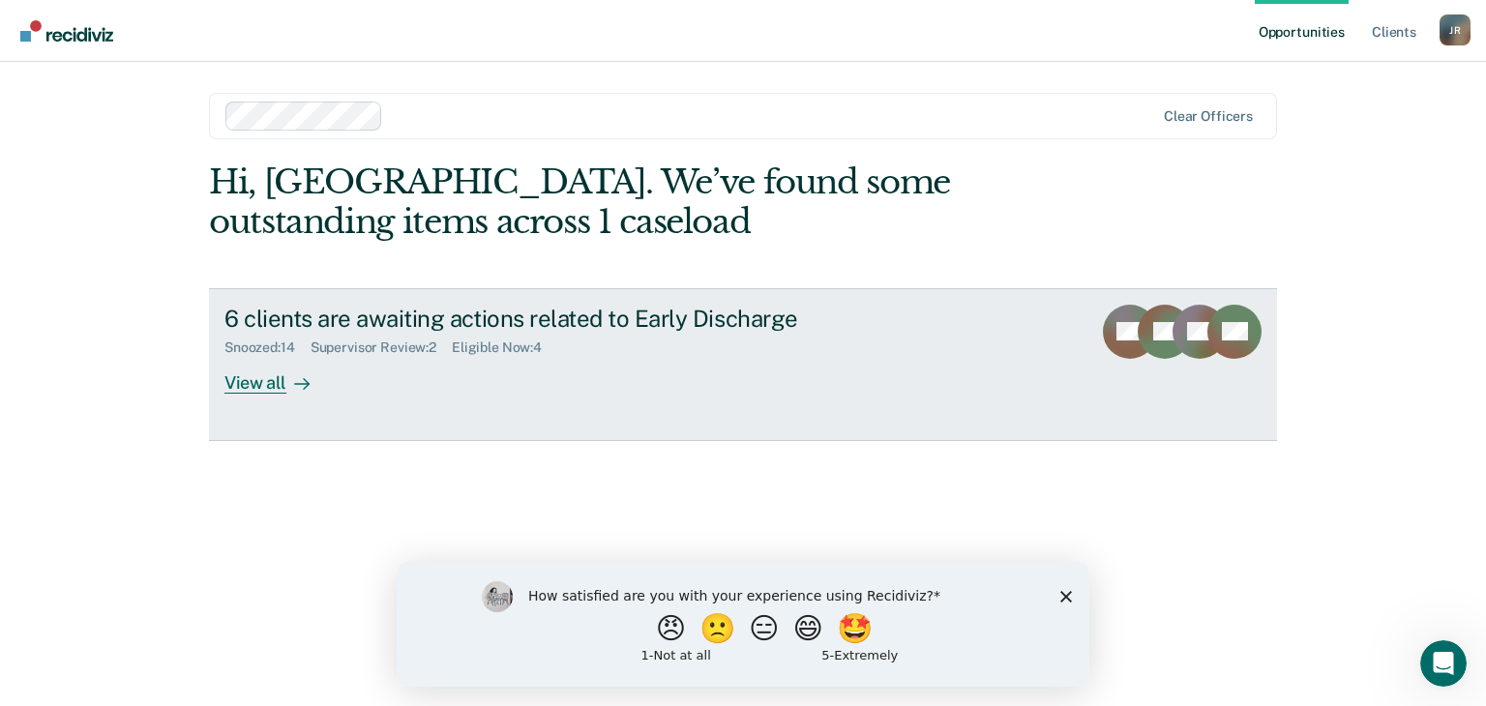
click at [243, 384] on div "View all" at bounding box center [278, 375] width 108 height 38
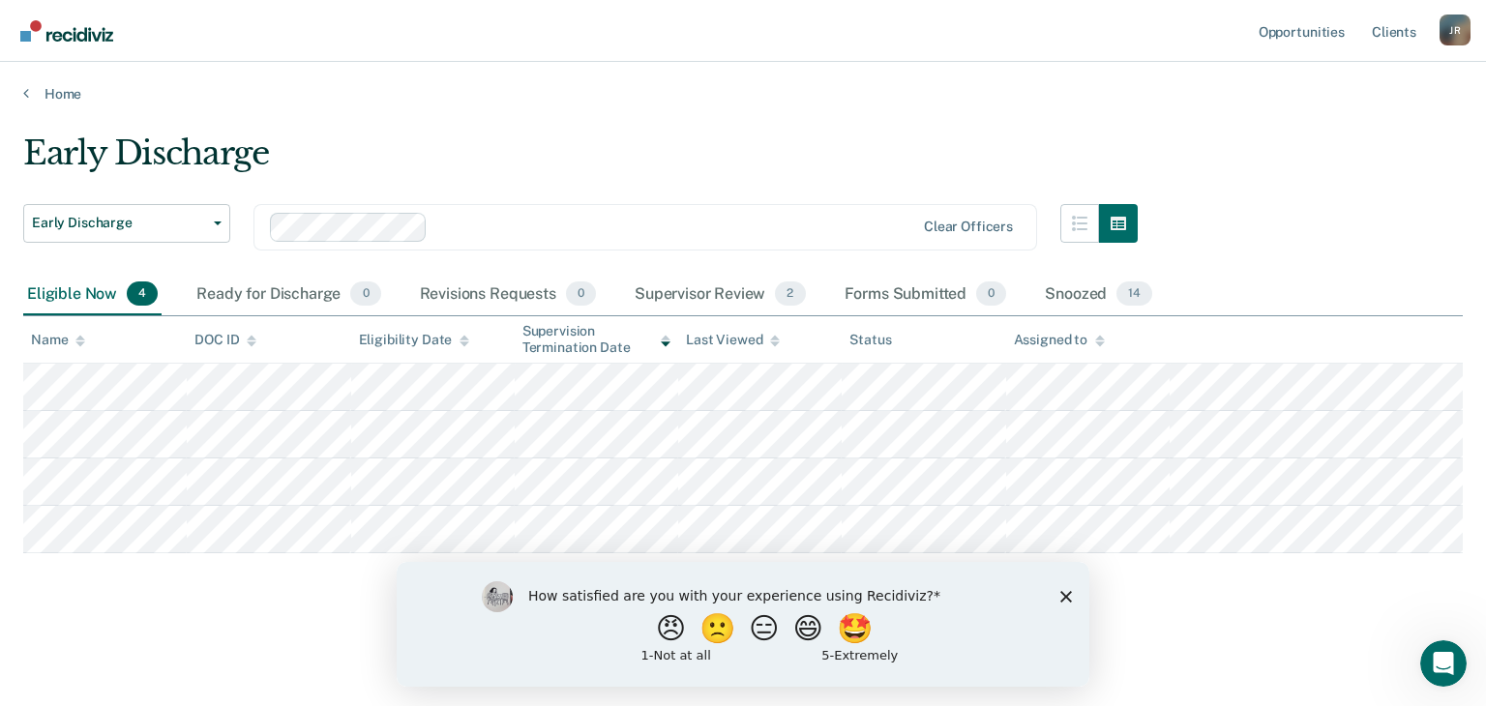
drag, startPoint x: 1066, startPoint y: 598, endPoint x: 1472, endPoint y: 1161, distance: 694.1
click at [1066, 598] on icon "Close survey" at bounding box center [1066, 596] width 12 height 12
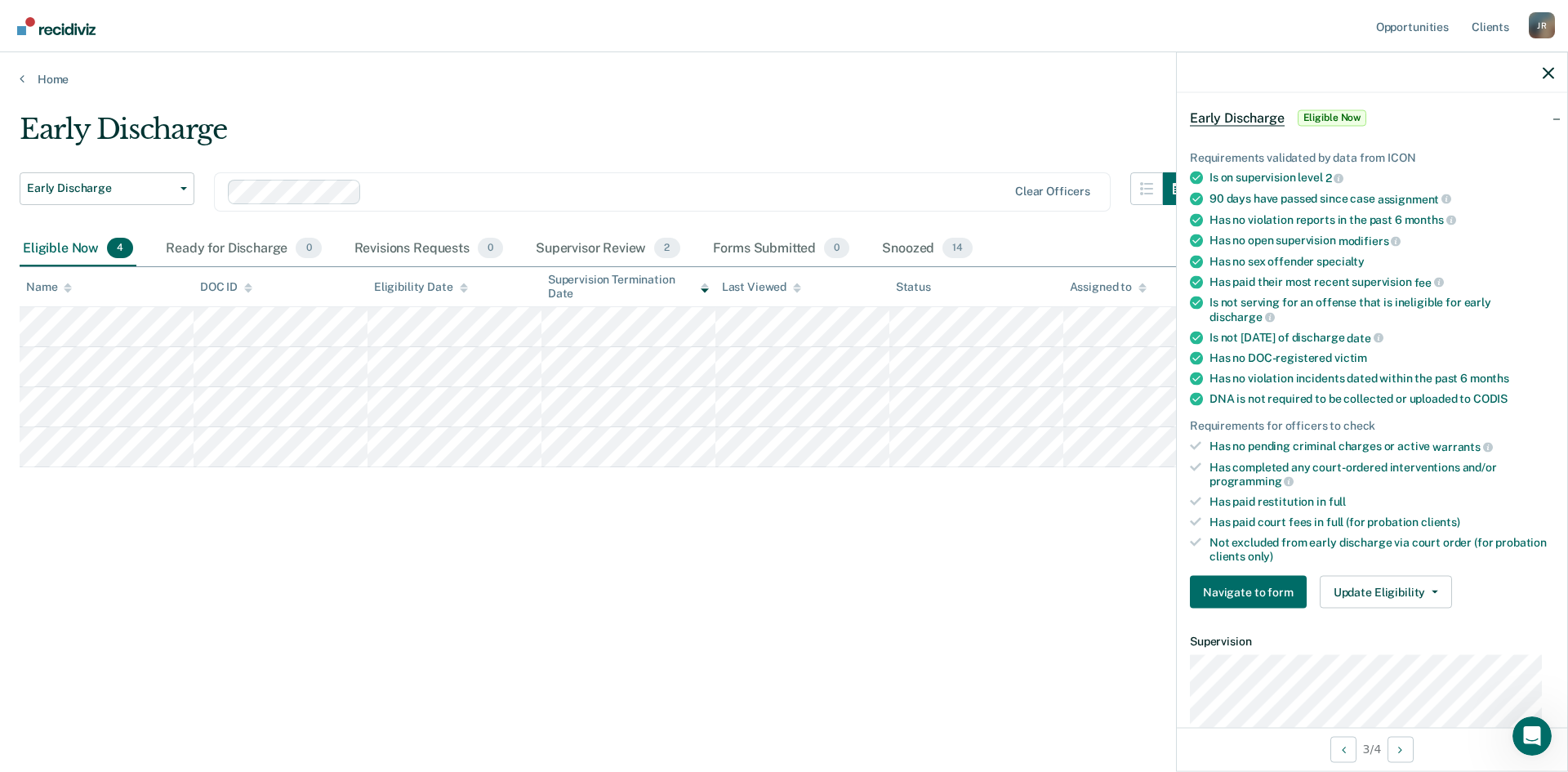
scroll to position [163, 0]
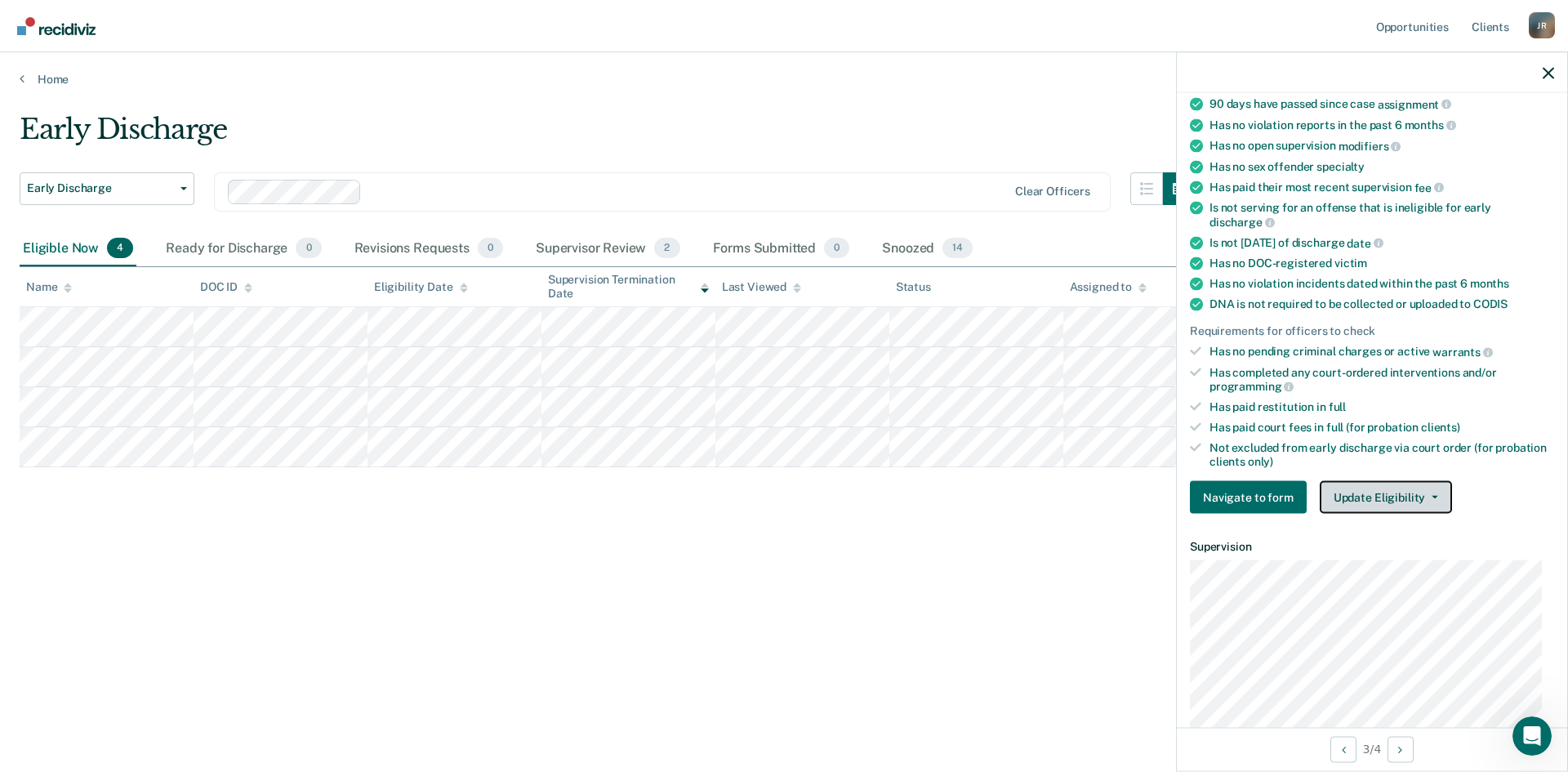
click at [1254, 496] on icon "button" at bounding box center [1435, 497] width 7 height 3
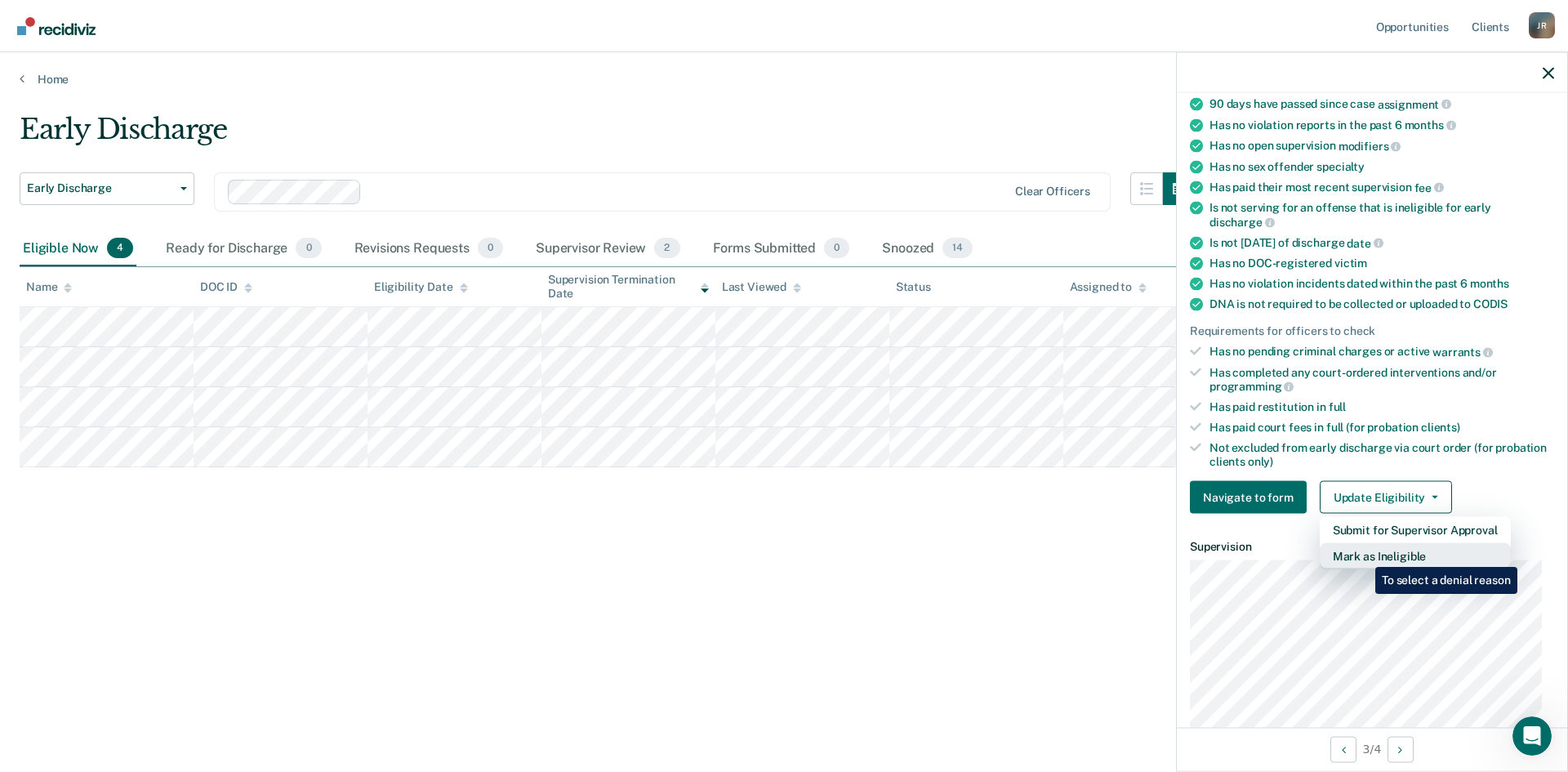
click at [1254, 555] on button "Mark as Ineligible" at bounding box center [1415, 556] width 191 height 26
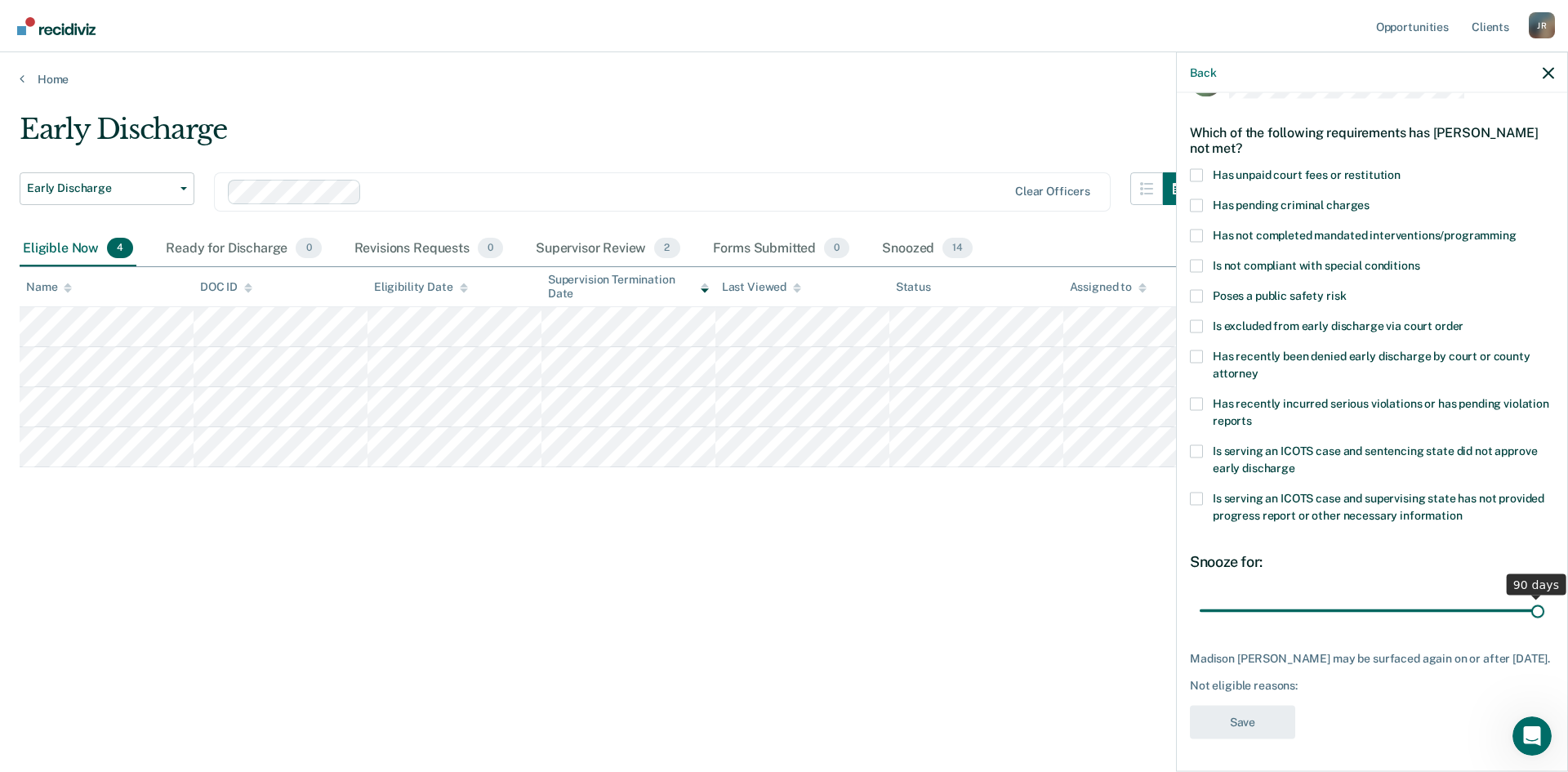
drag, startPoint x: 1311, startPoint y: 597, endPoint x: 1535, endPoint y: 595, distance: 224.0
type input "90"
click at [1254, 595] on input "range" at bounding box center [1372, 611] width 345 height 29
click at [1195, 289] on span at bounding box center [1196, 295] width 13 height 13
click at [1254, 289] on input "Poses a public safety risk" at bounding box center [1346, 289] width 0 height 0
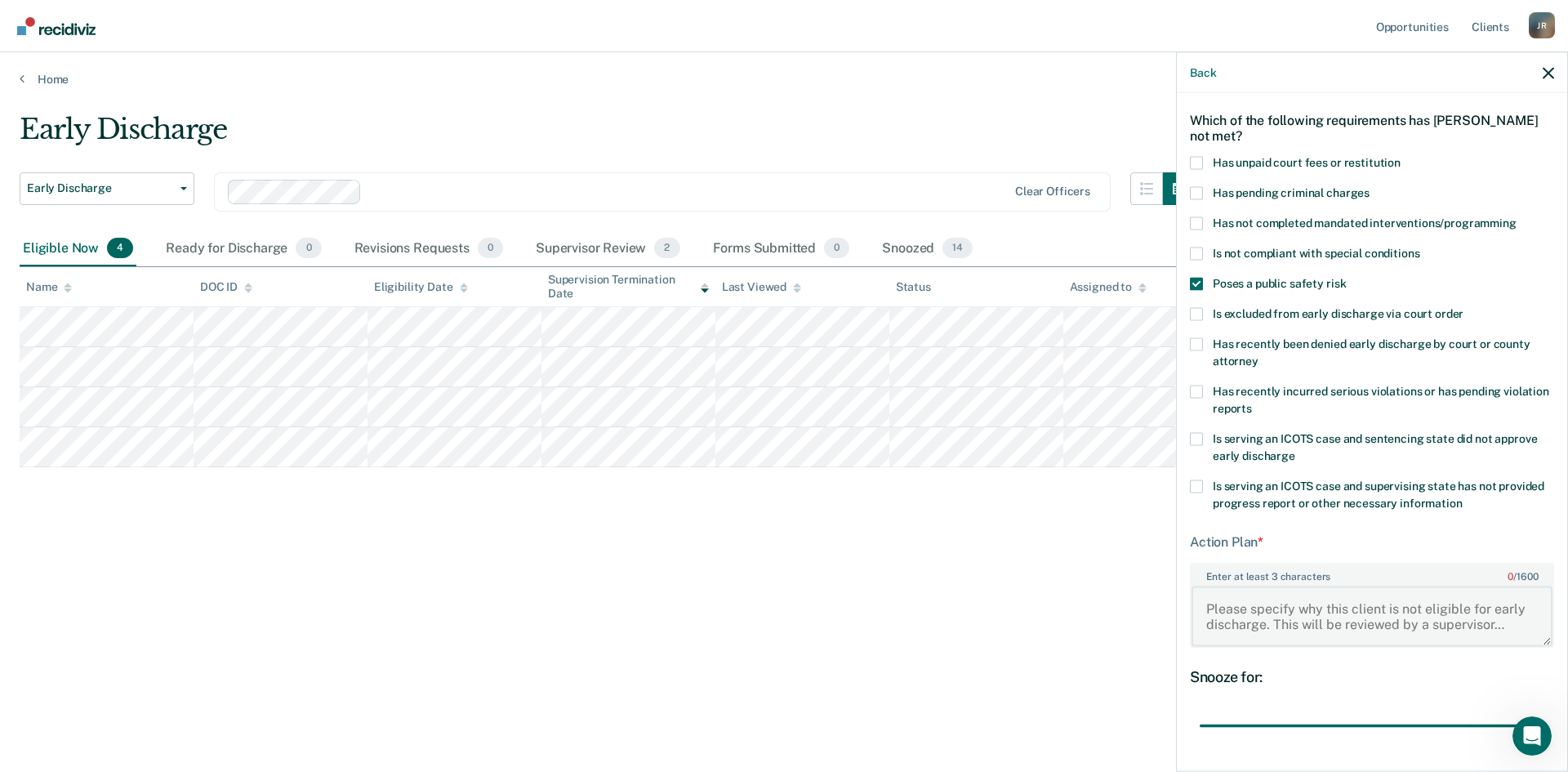
click at [1219, 595] on textarea "Enter at least 3 characters 0 / 1600" at bounding box center [1371, 616] width 361 height 61
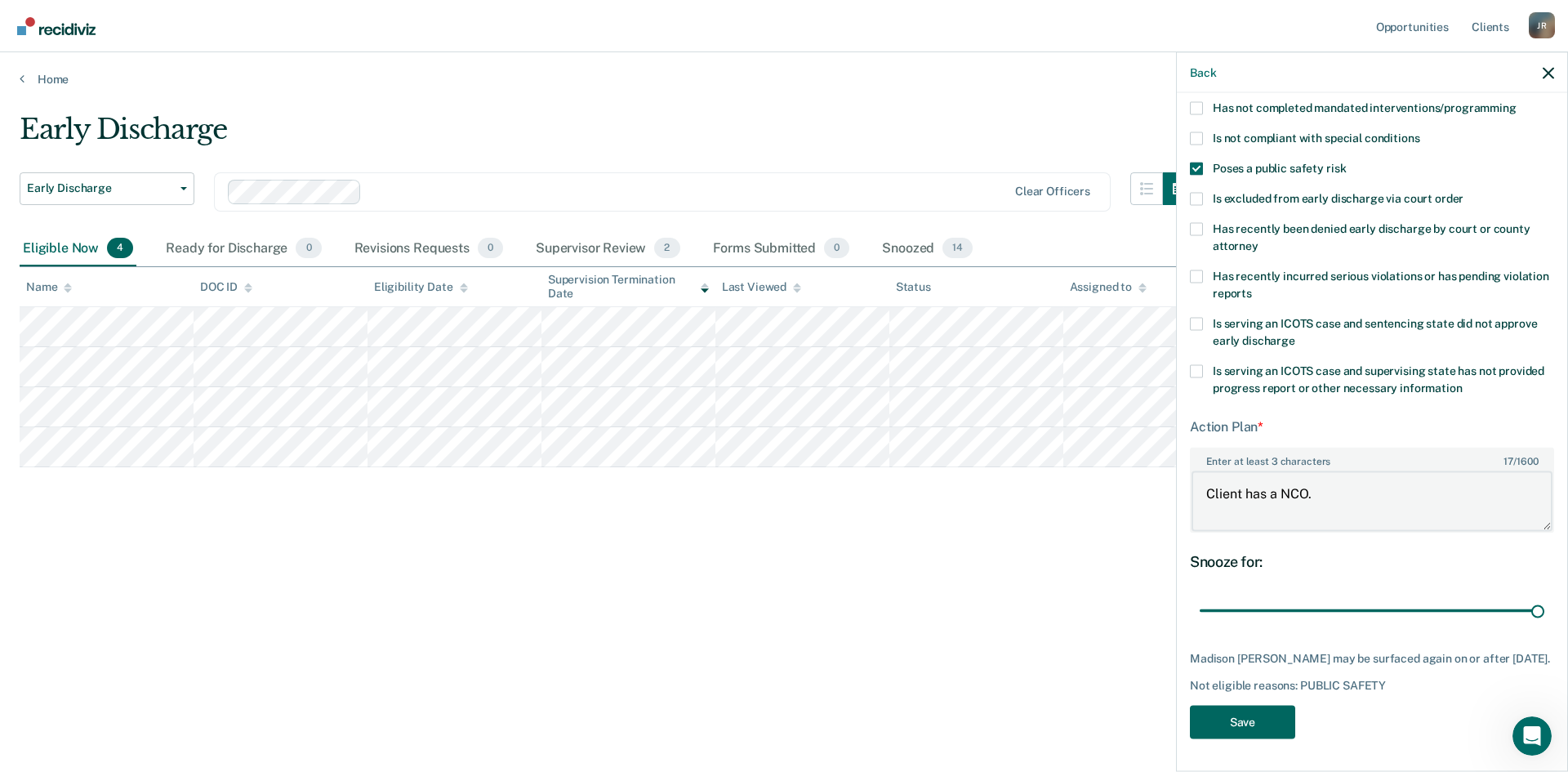
type textarea "Client has a NCO."
click at [1254, 595] on button "Save" at bounding box center [1242, 722] width 106 height 34
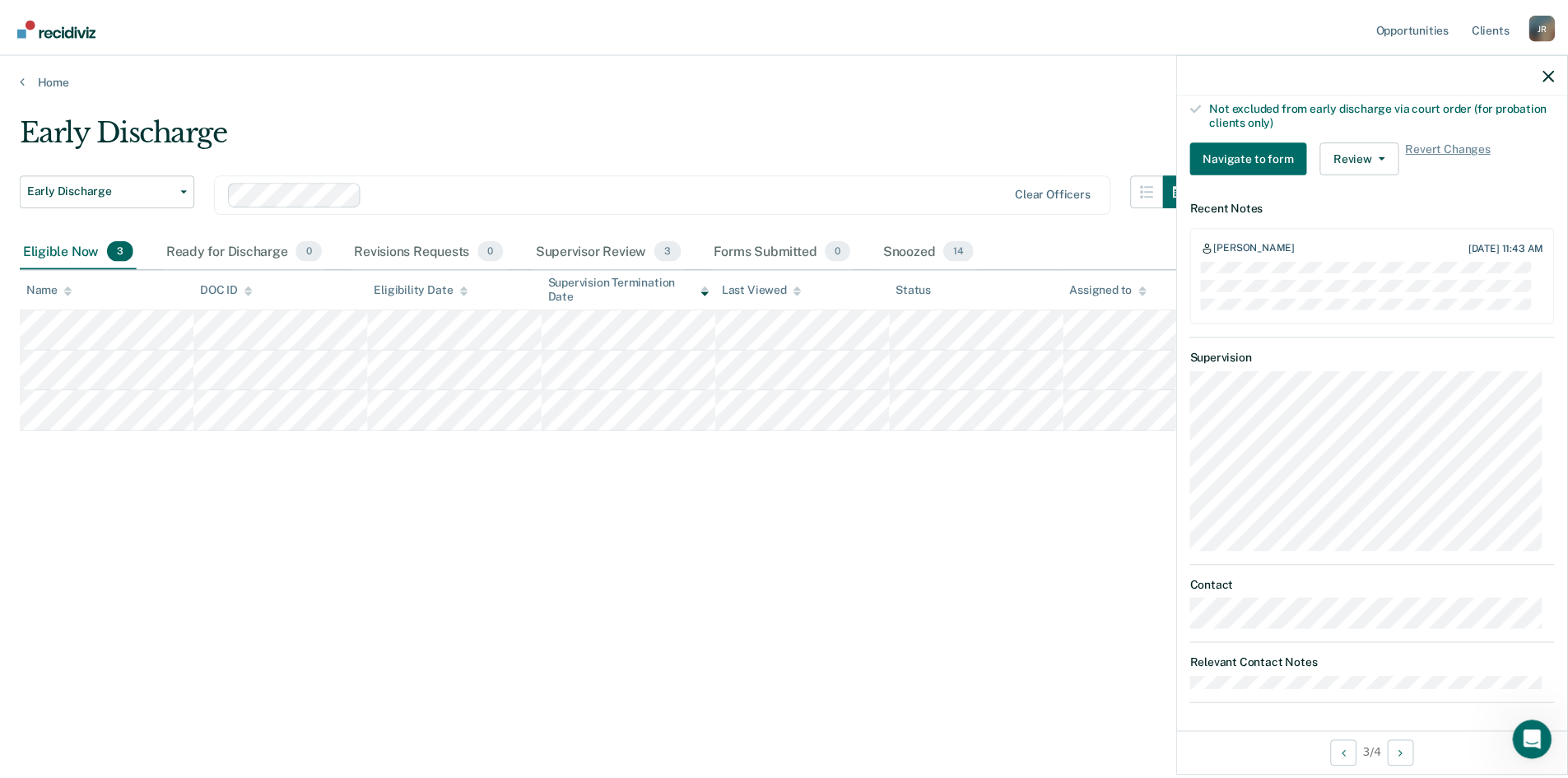
scroll to position [513, 0]
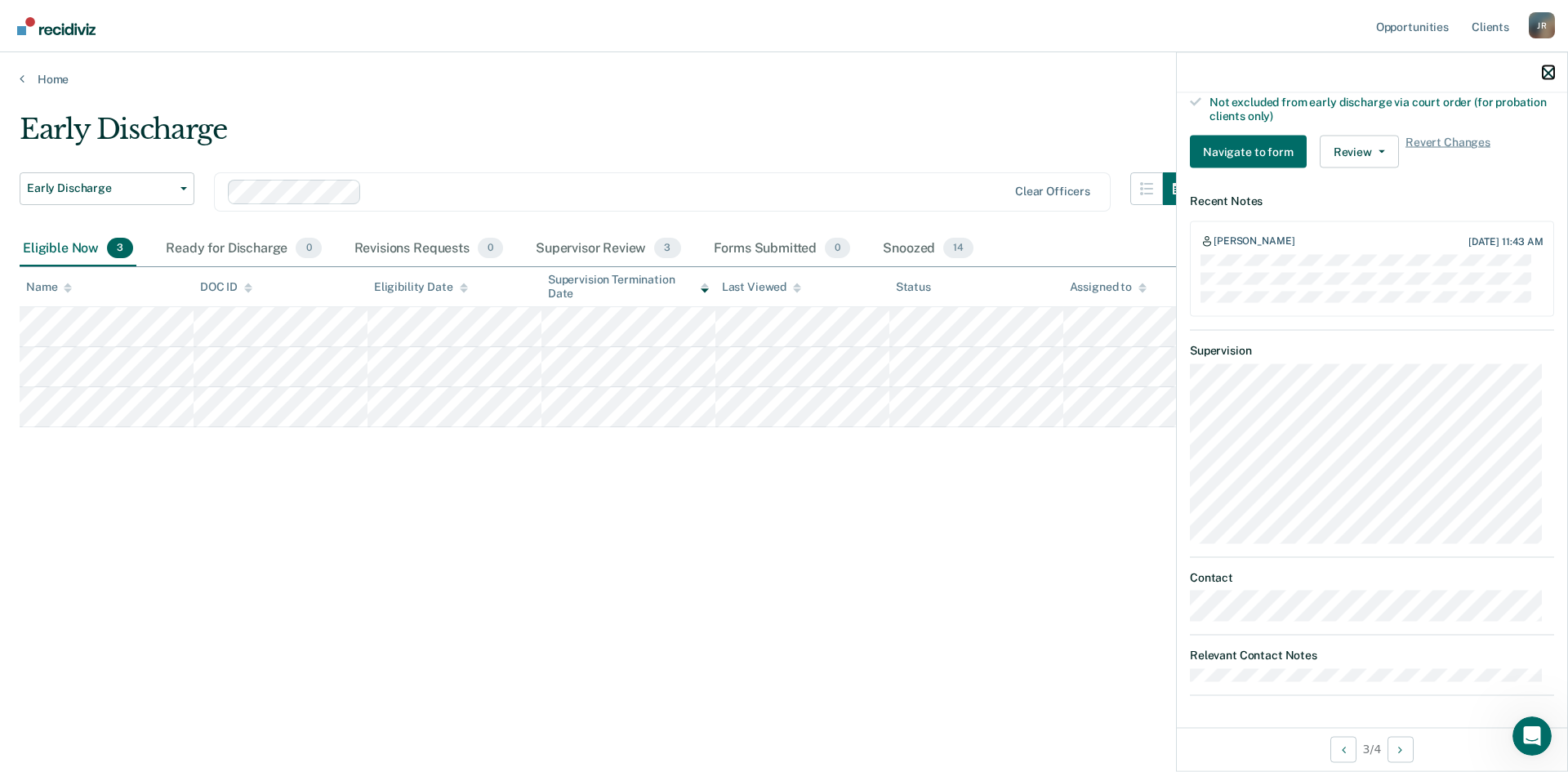
click at [1254, 73] on icon "button" at bounding box center [1549, 73] width 12 height 12
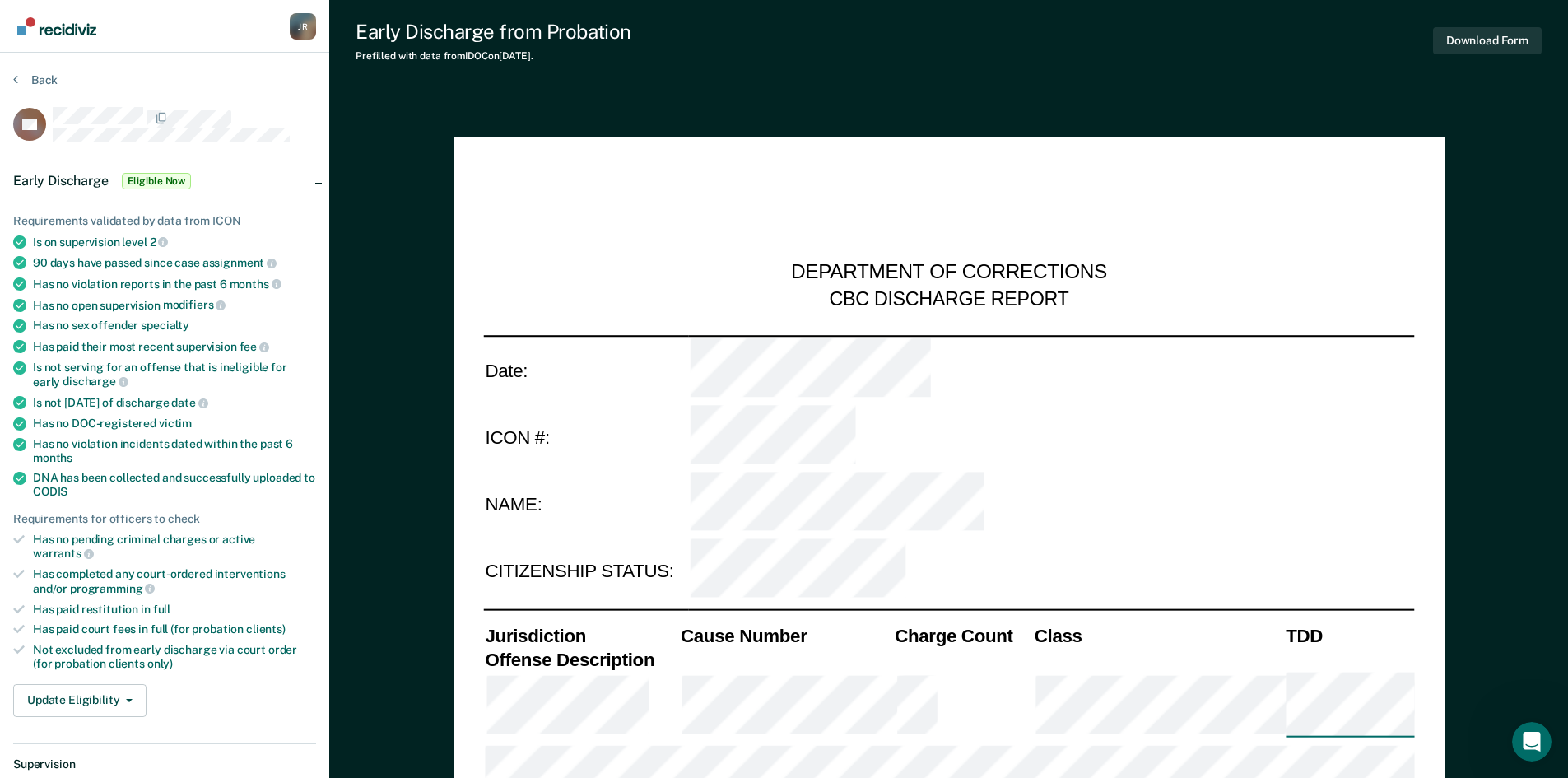
type textarea "x"
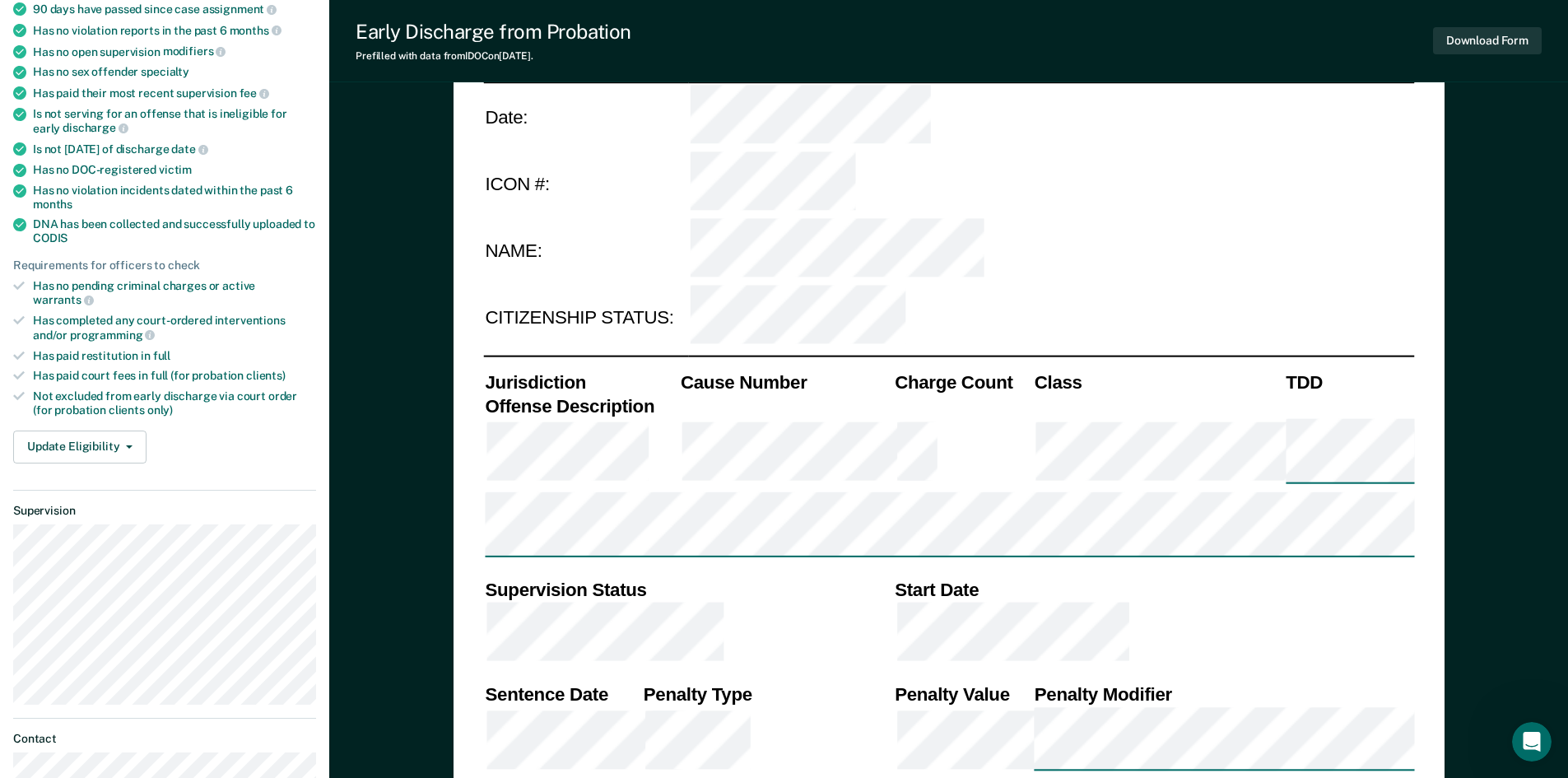
scroll to position [247, 0]
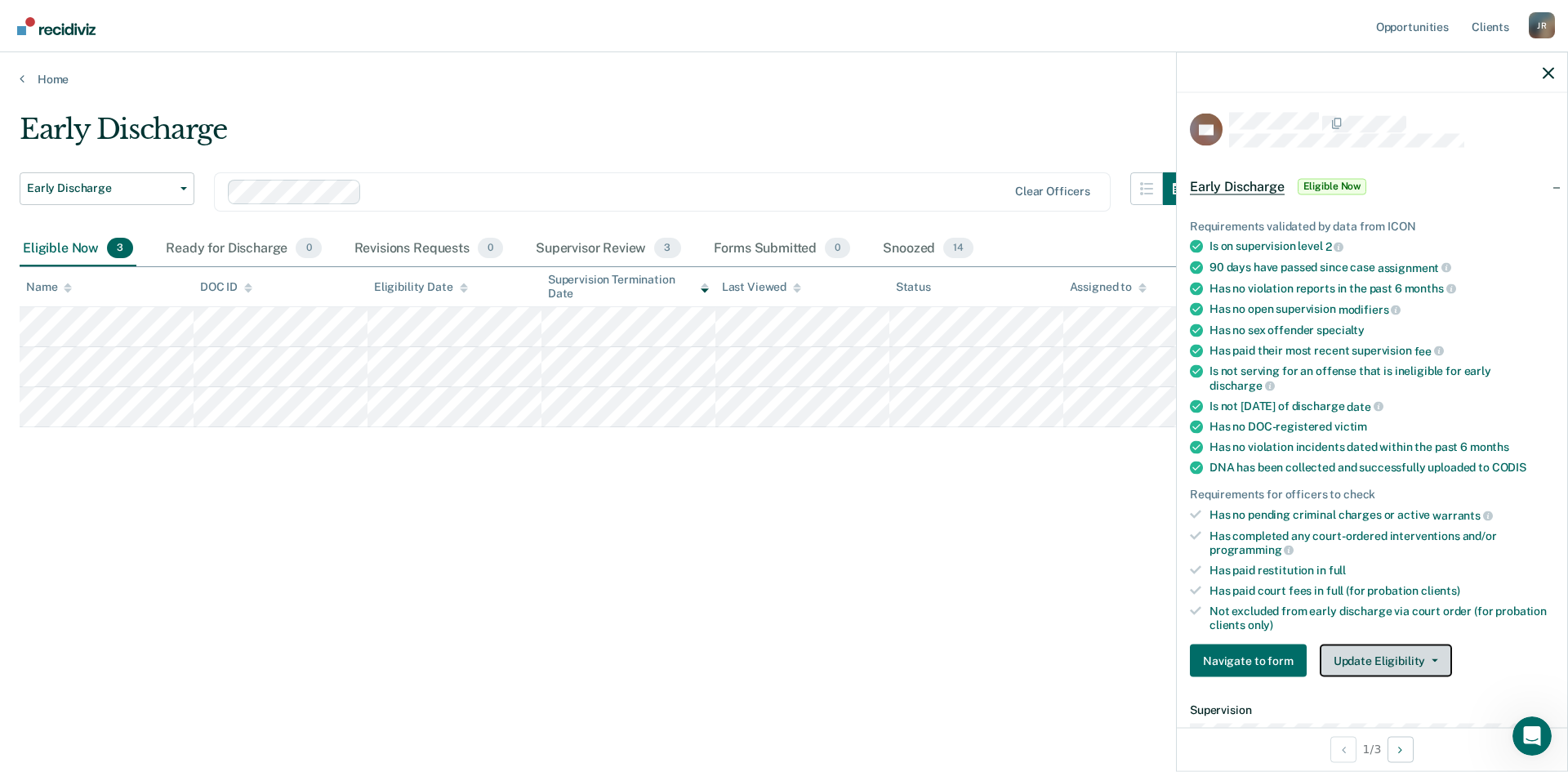
click at [1254, 595] on button "Update Eligibility" at bounding box center [1386, 661] width 133 height 33
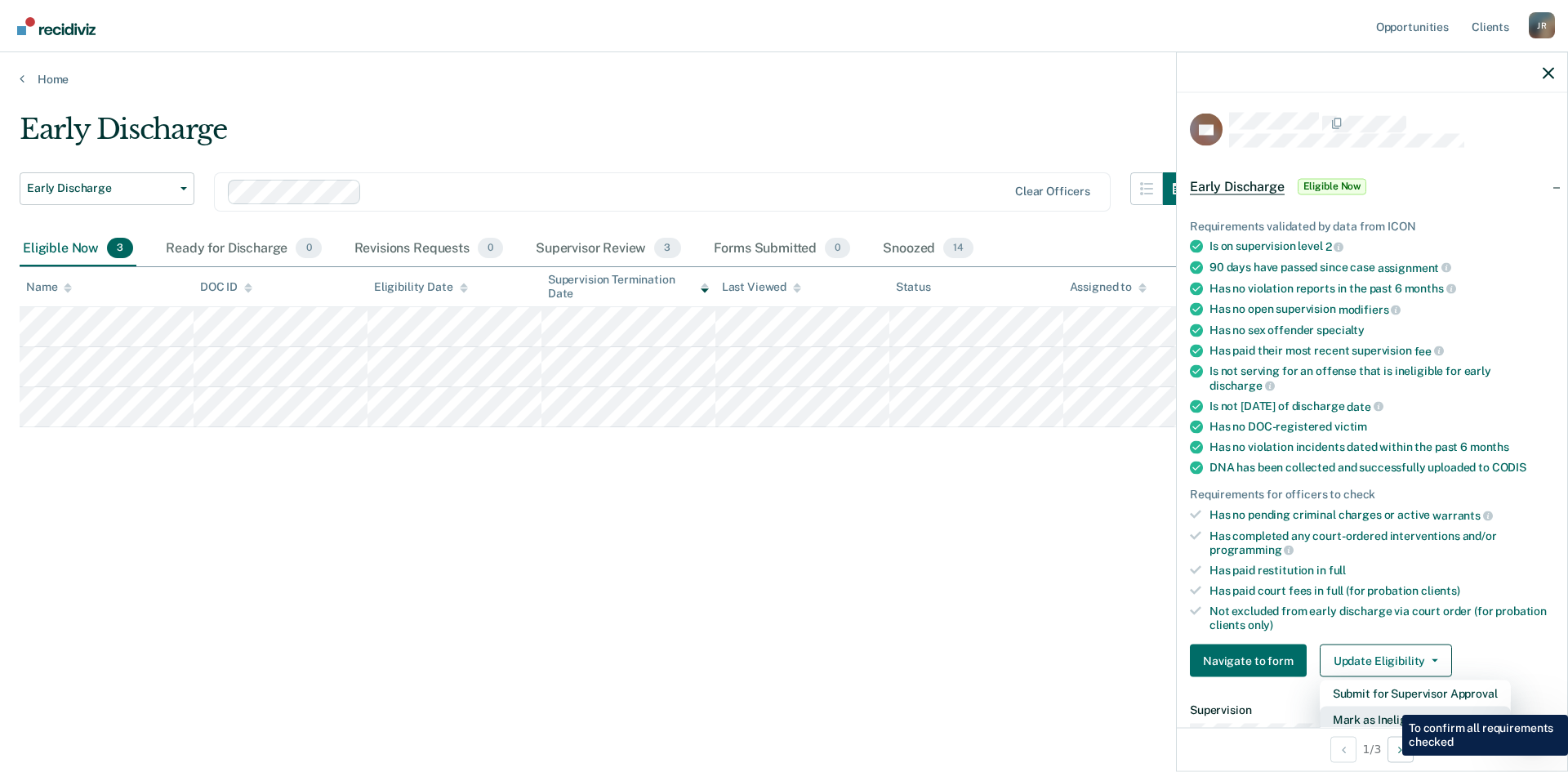
scroll to position [4, 0]
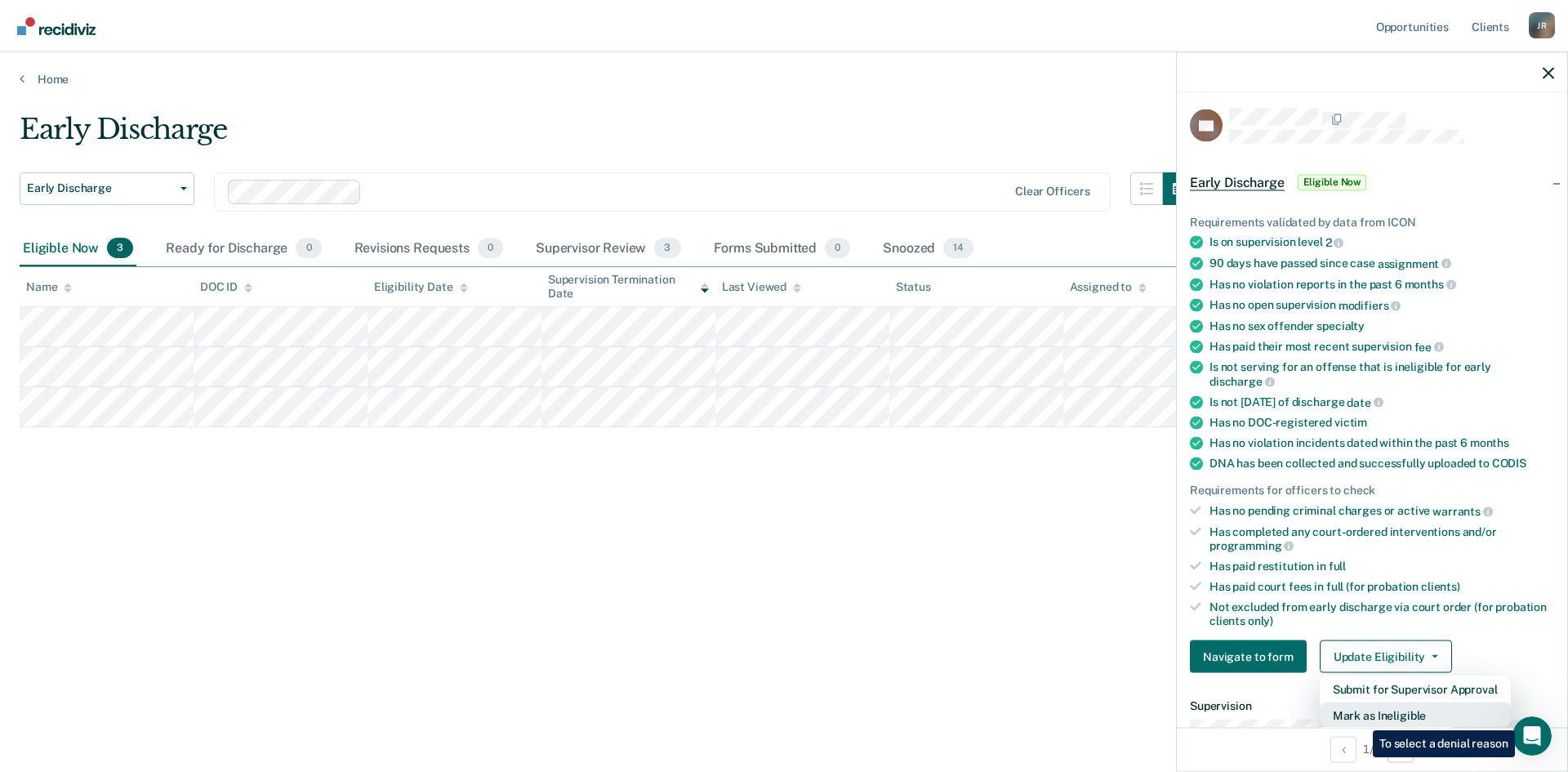
click at [1254, 595] on button "Mark as Ineligible" at bounding box center [1415, 715] width 191 height 26
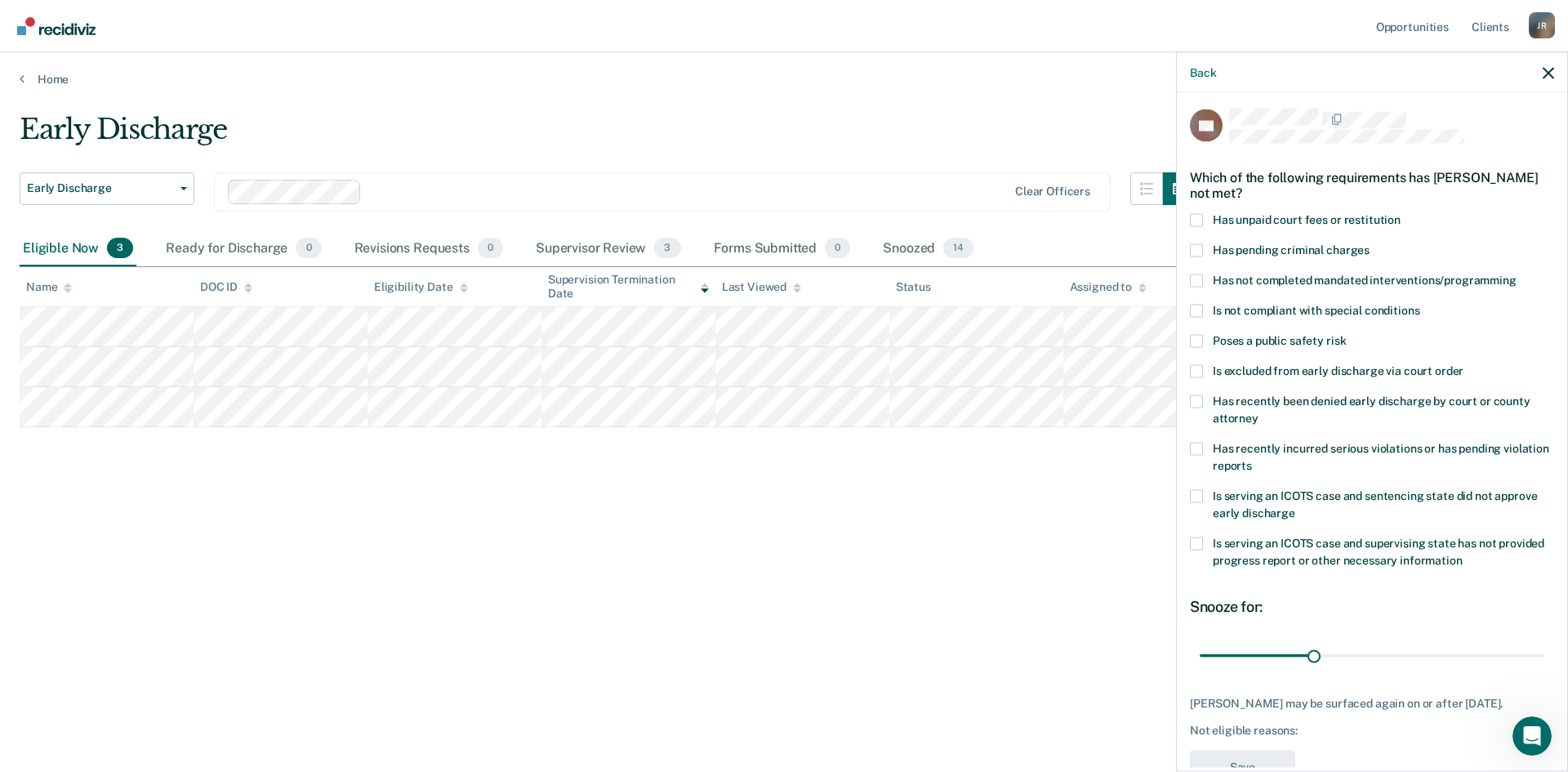
click at [1197, 215] on span at bounding box center [1196, 219] width 13 height 13
click at [1254, 213] on input "Has unpaid court fees or restitution" at bounding box center [1401, 213] width 0 height 0
drag, startPoint x: 1232, startPoint y: 659, endPoint x: 1558, endPoint y: 659, distance: 326.0
type input "365"
click at [1254, 595] on input "range" at bounding box center [1372, 655] width 345 height 29
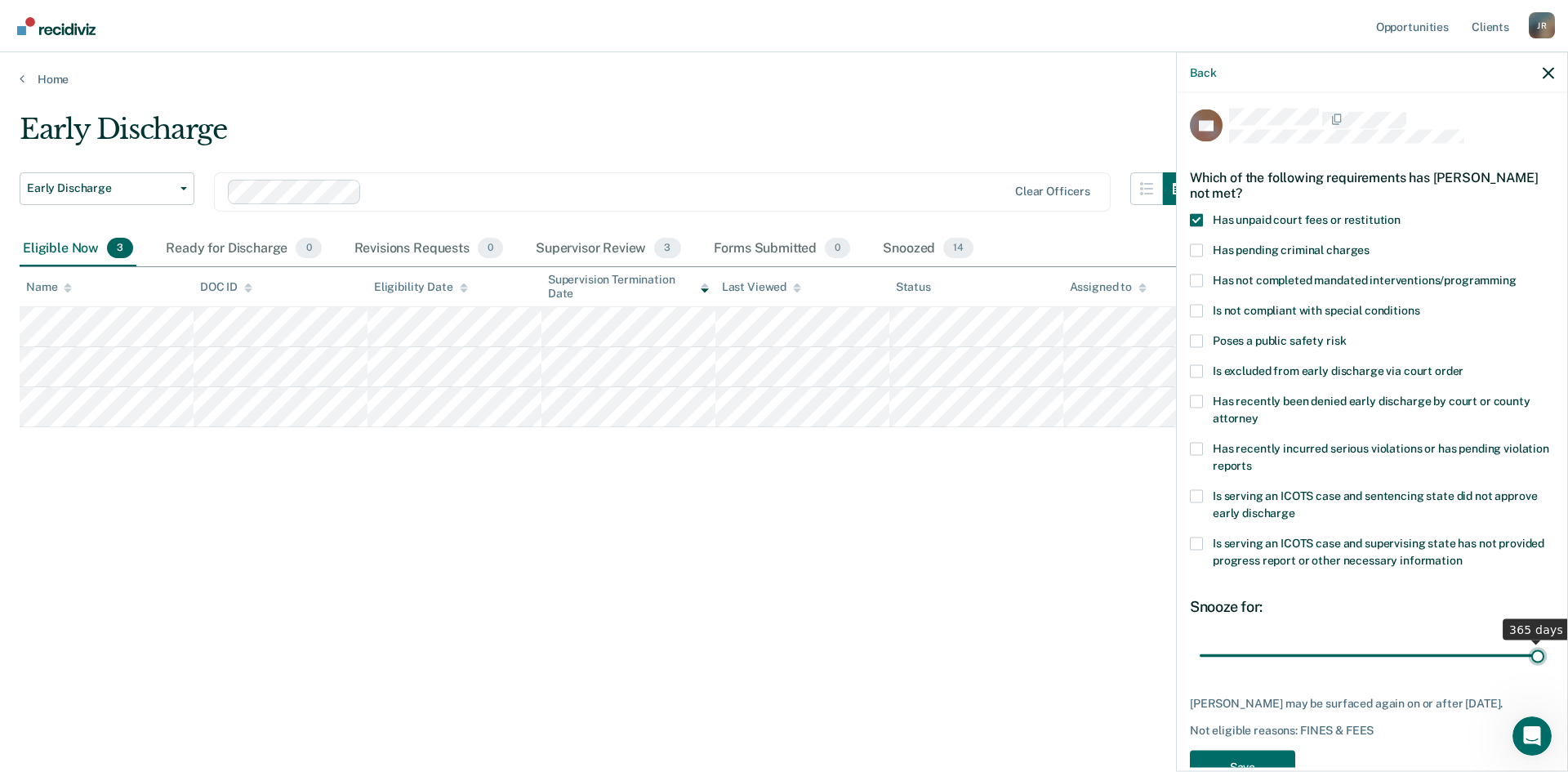
scroll to position [62, 0]
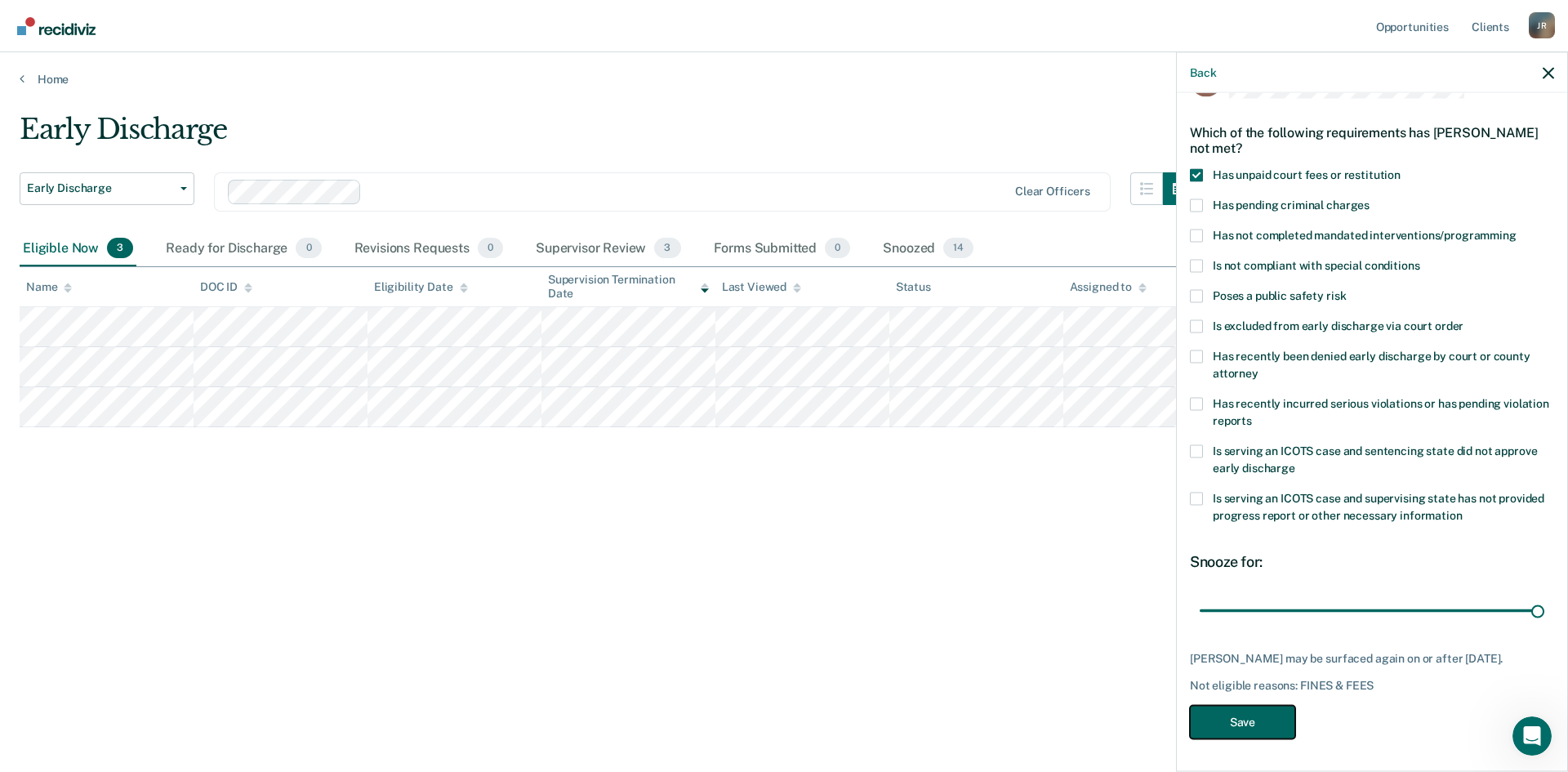
click at [1251, 595] on button "Save" at bounding box center [1242, 722] width 106 height 34
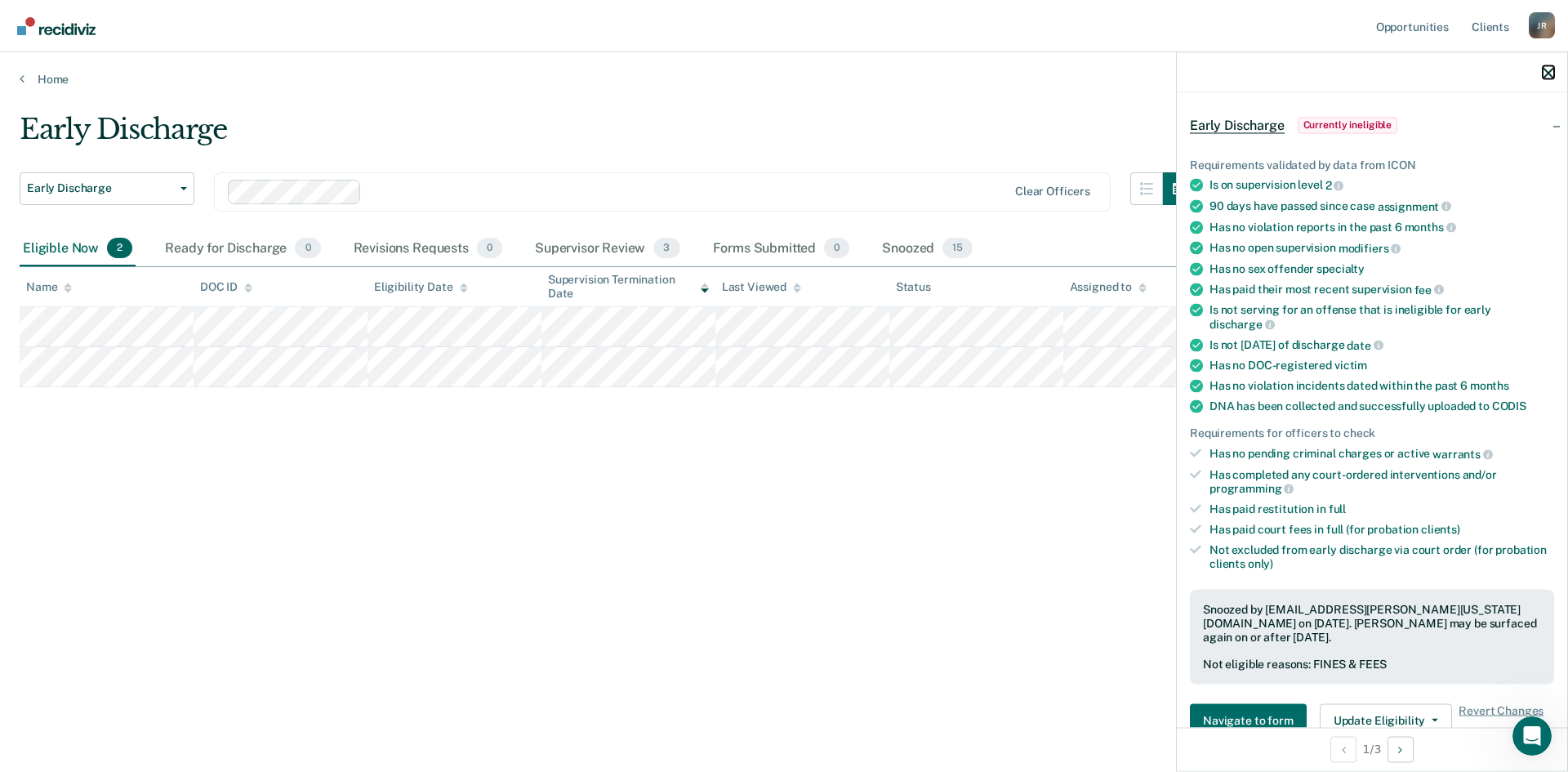
click at [1254, 73] on icon "button" at bounding box center [1549, 73] width 12 height 12
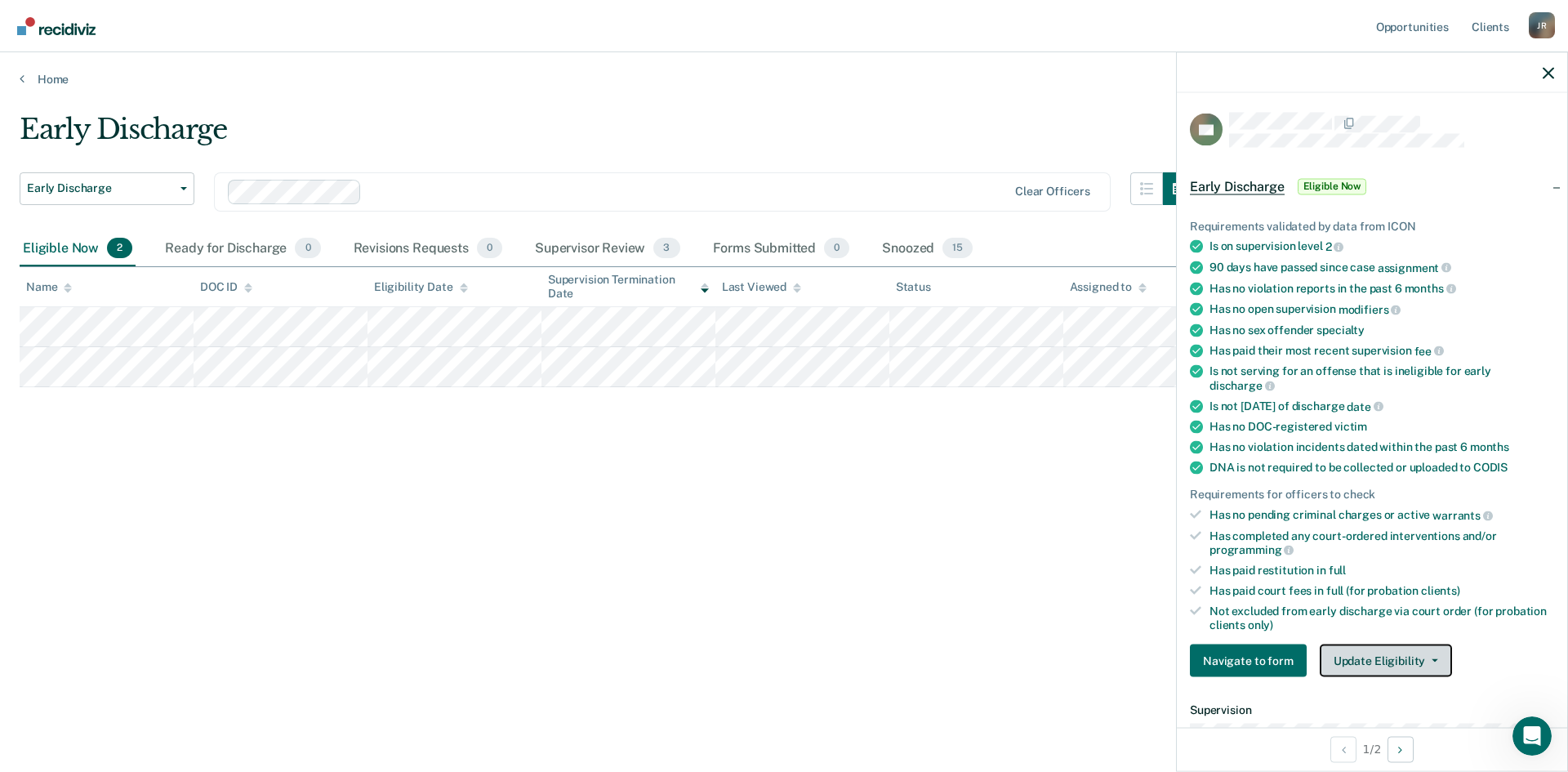
click at [1254, 595] on button "Update Eligibility" at bounding box center [1386, 661] width 133 height 33
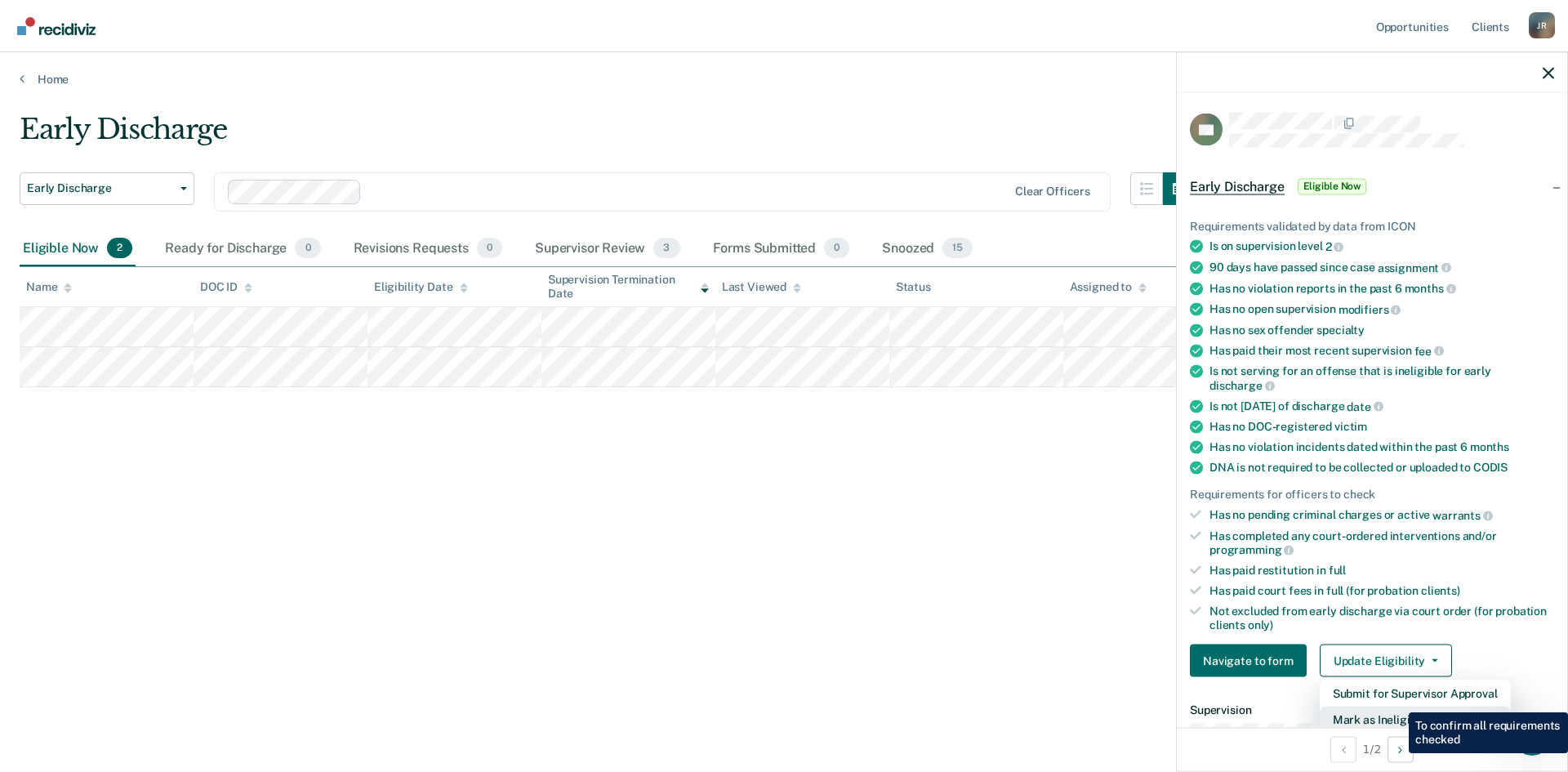
scroll to position [4, 0]
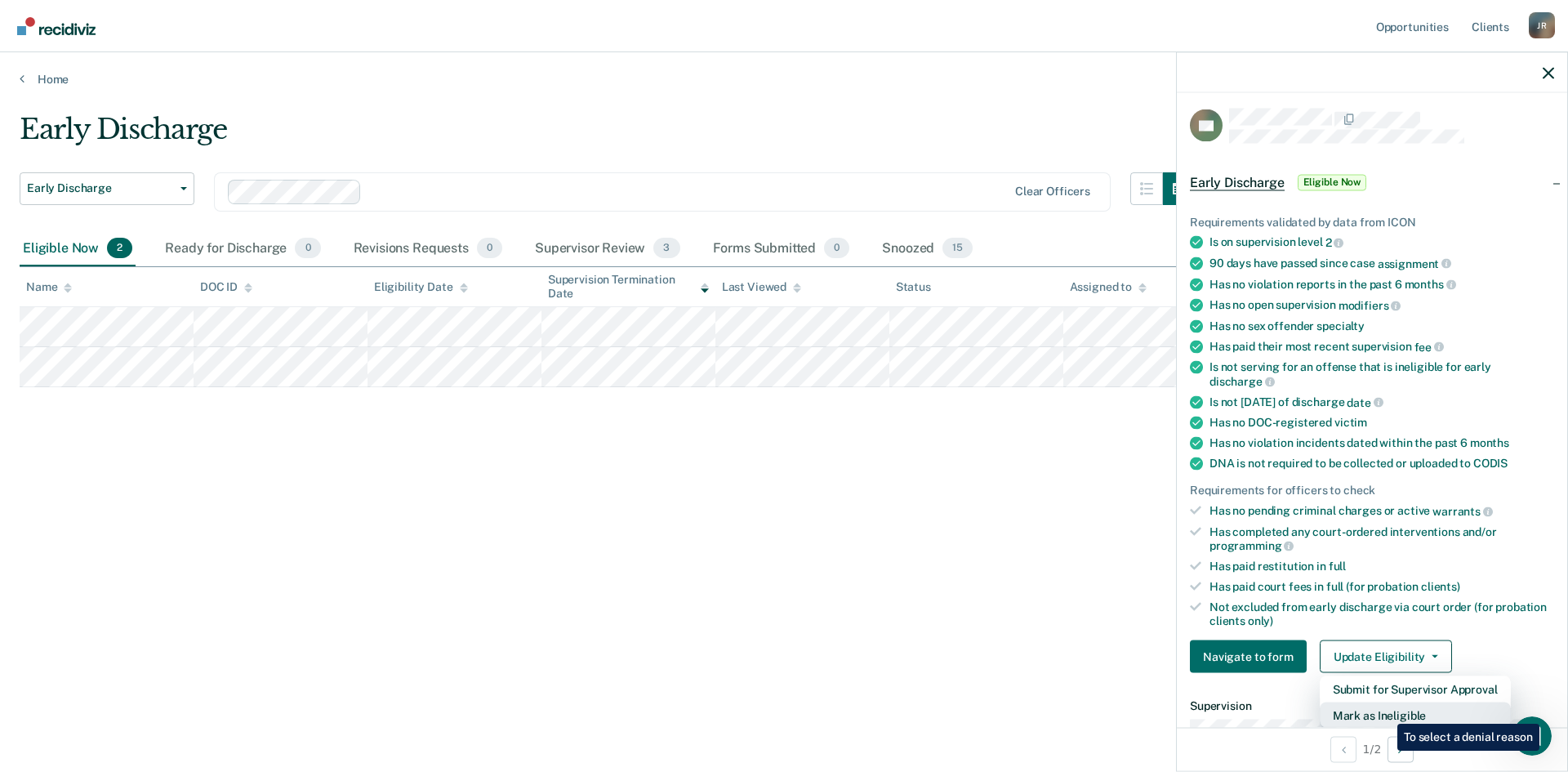
click at [1254, 595] on button "Mark as Ineligible" at bounding box center [1415, 715] width 191 height 26
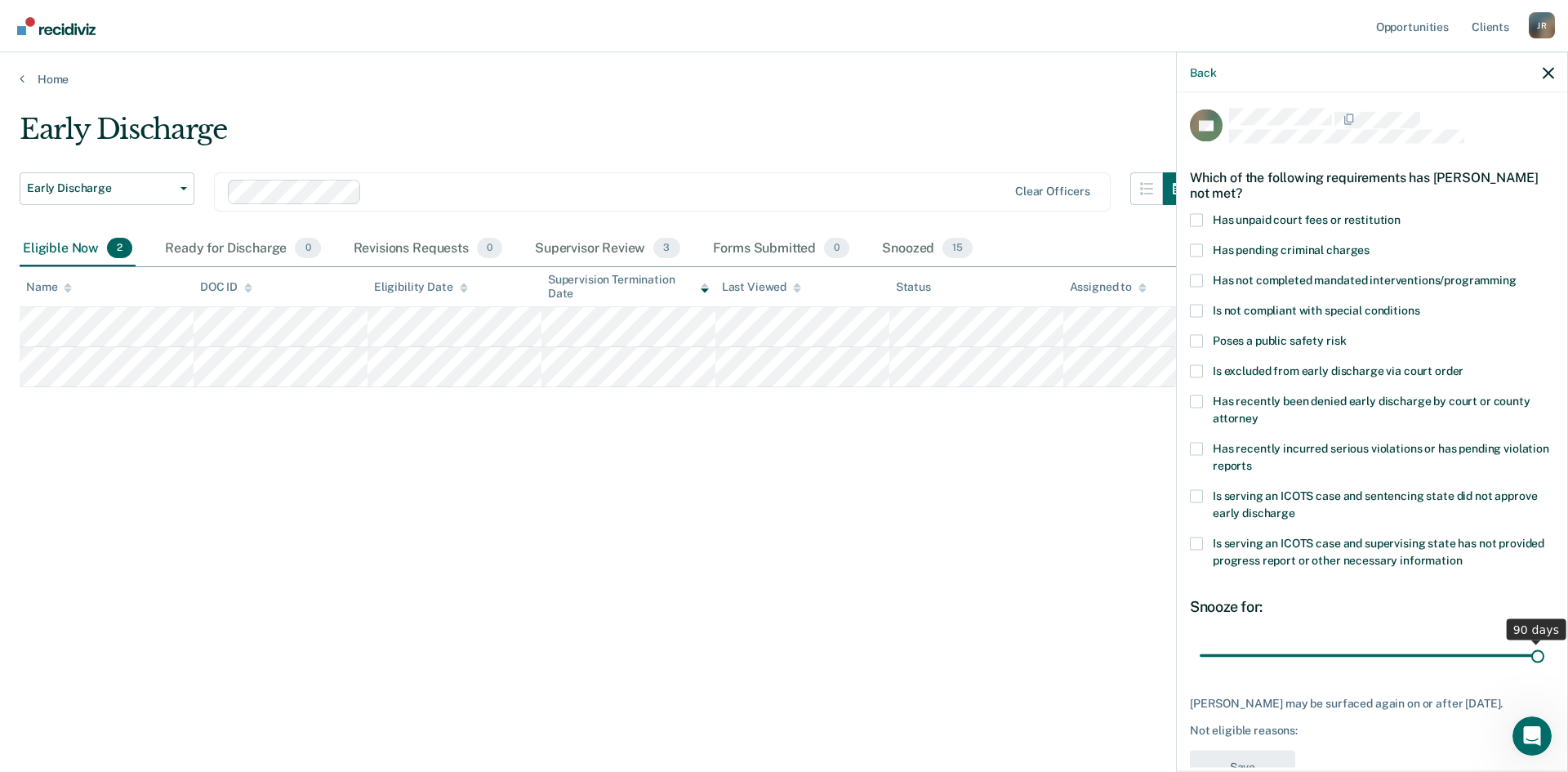
drag, startPoint x: 1308, startPoint y: 653, endPoint x: 1567, endPoint y: 646, distance: 259.1
click at [1254, 595] on input "range" at bounding box center [1372, 655] width 345 height 29
click at [1197, 216] on span at bounding box center [1196, 219] width 13 height 13
click at [1254, 213] on input "Has unpaid court fees or restitution" at bounding box center [1401, 213] width 0 height 0
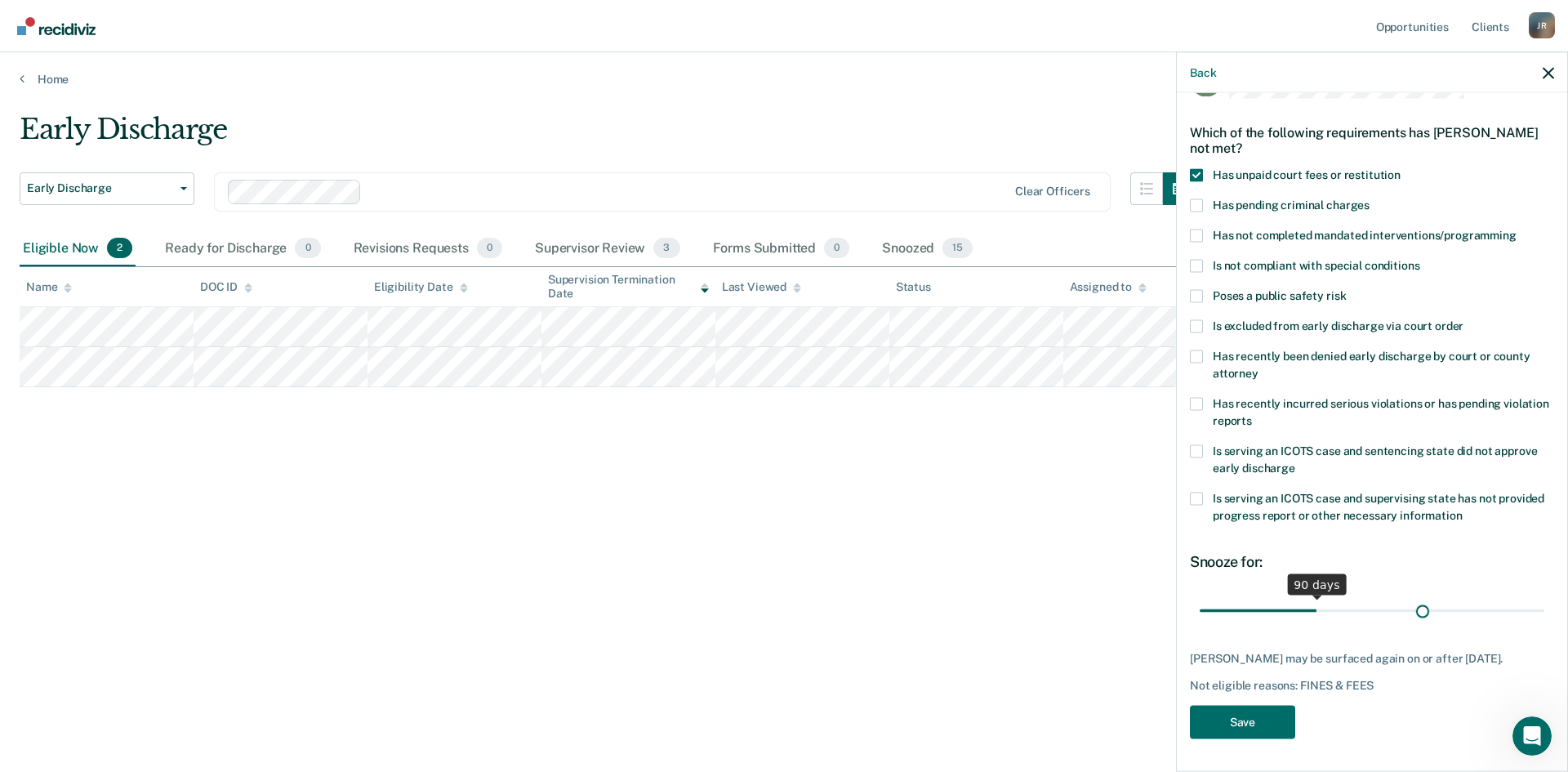
scroll to position [47, 0]
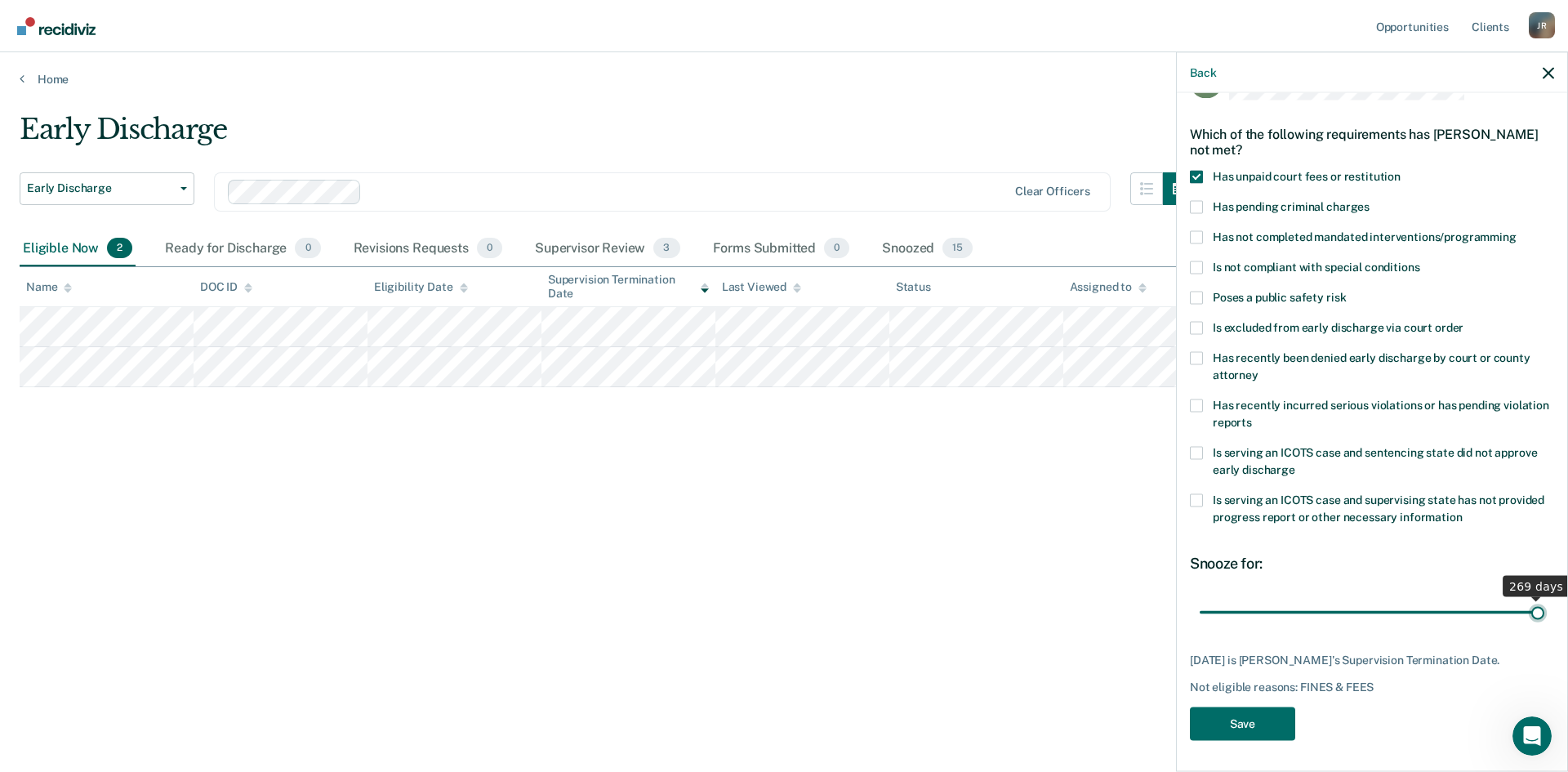
drag, startPoint x: 1309, startPoint y: 594, endPoint x: 1567, endPoint y: 574, distance: 258.8
type input "269"
click at [1254, 595] on input "range" at bounding box center [1372, 612] width 345 height 29
click at [1245, 595] on button "Save" at bounding box center [1242, 724] width 106 height 34
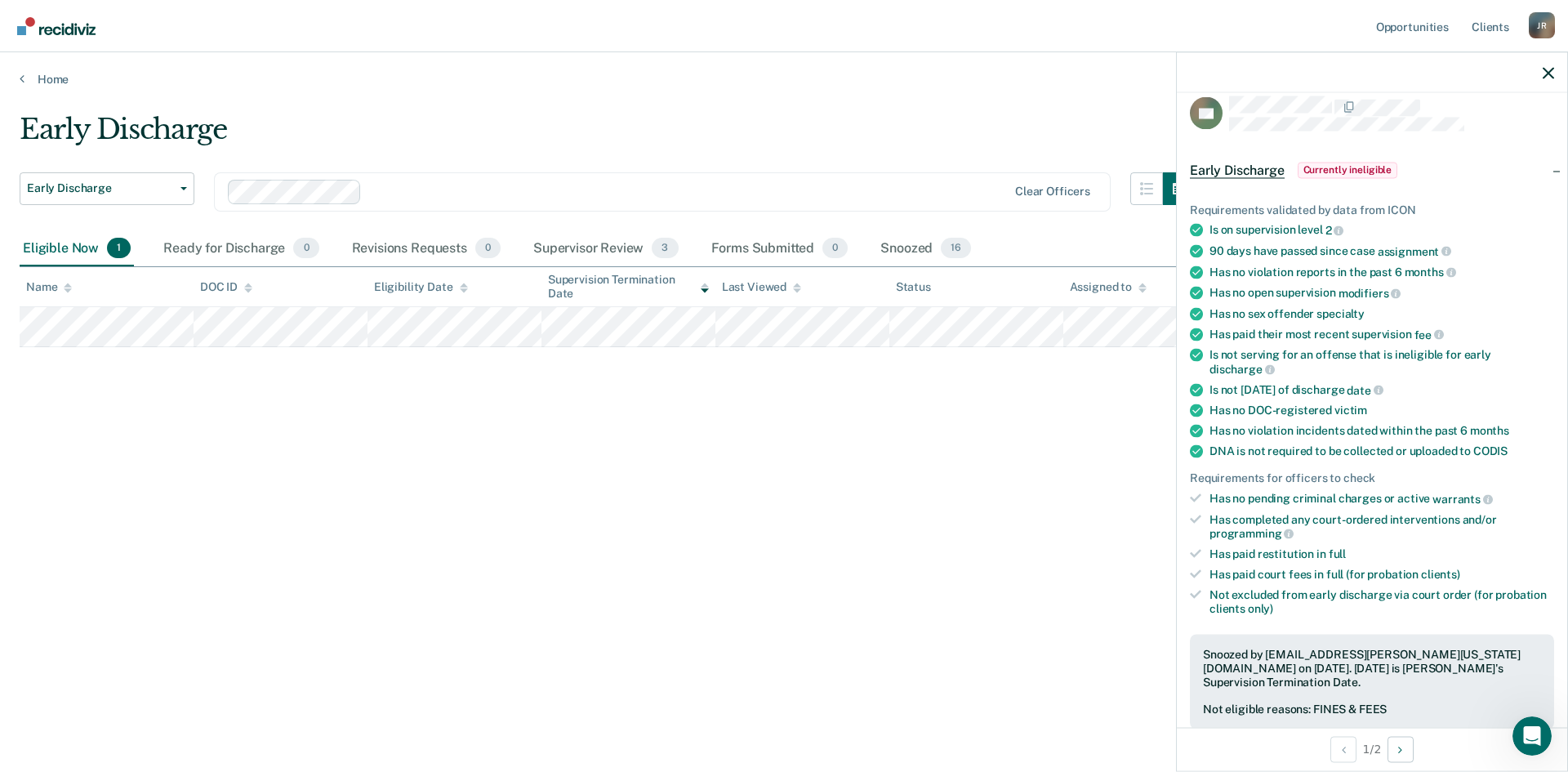
scroll to position [0, 0]
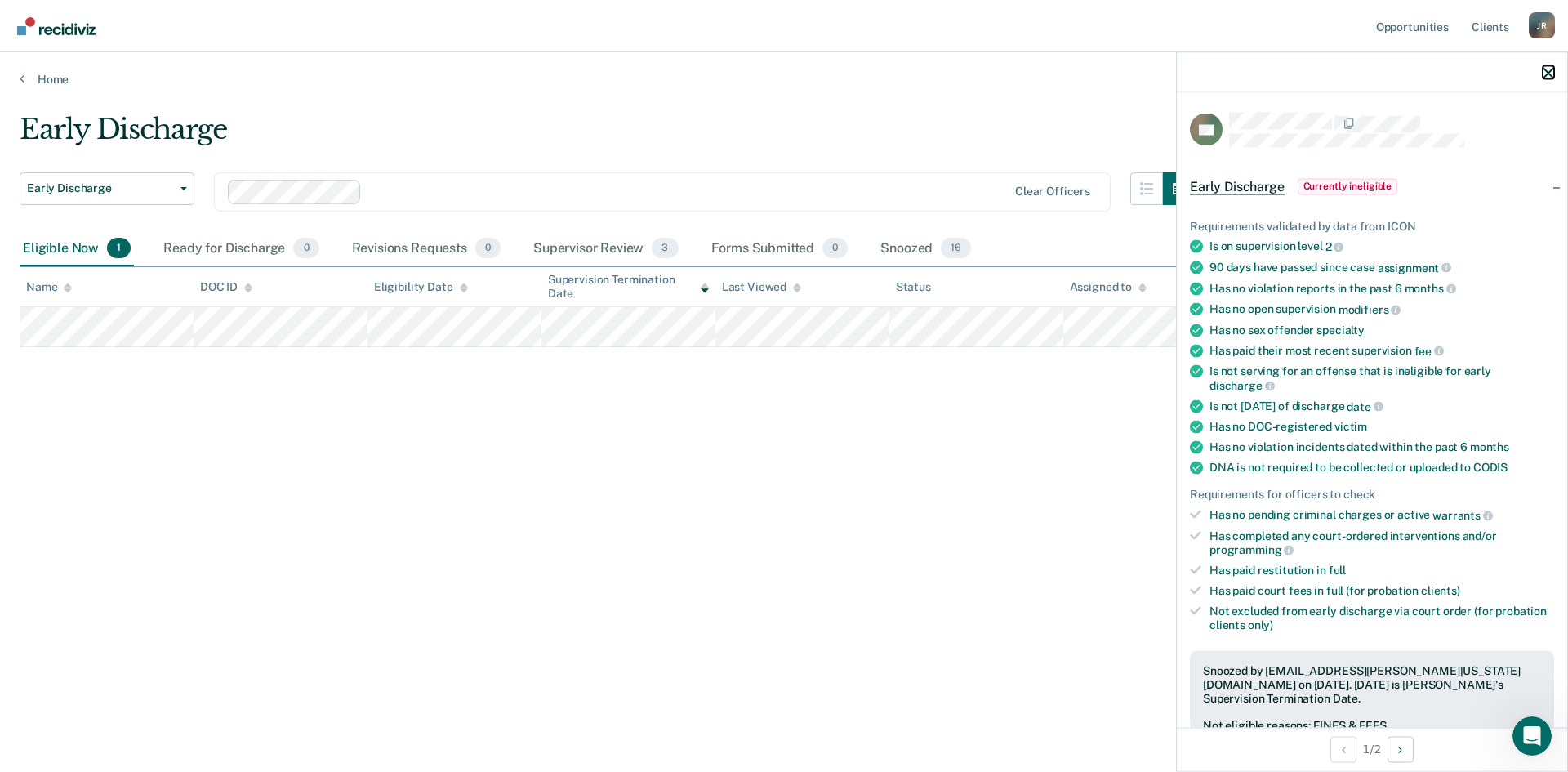
click at [1254, 70] on icon "button" at bounding box center [1549, 73] width 12 height 12
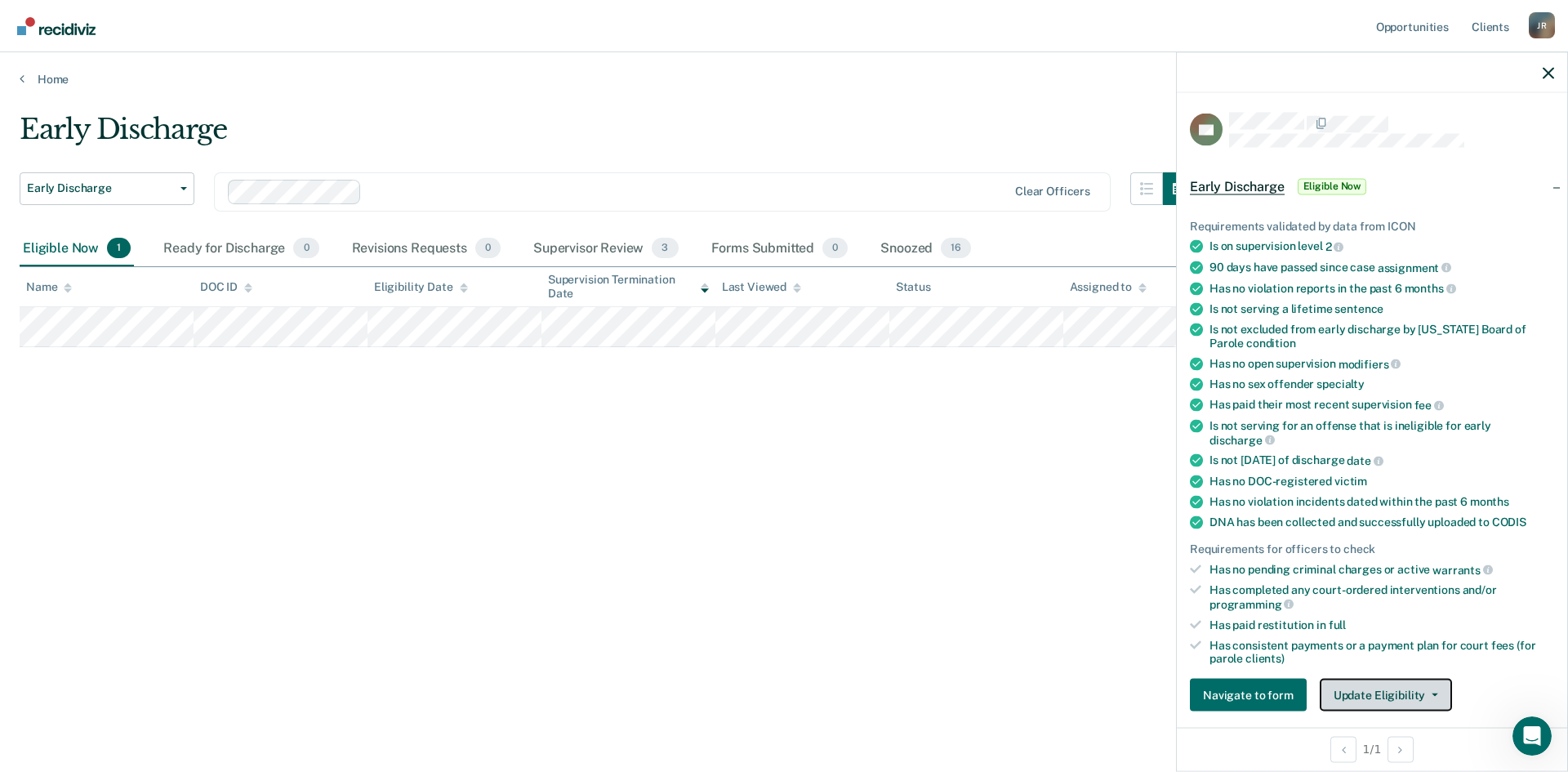
click at [1254, 595] on button "Update Eligibility" at bounding box center [1386, 695] width 133 height 33
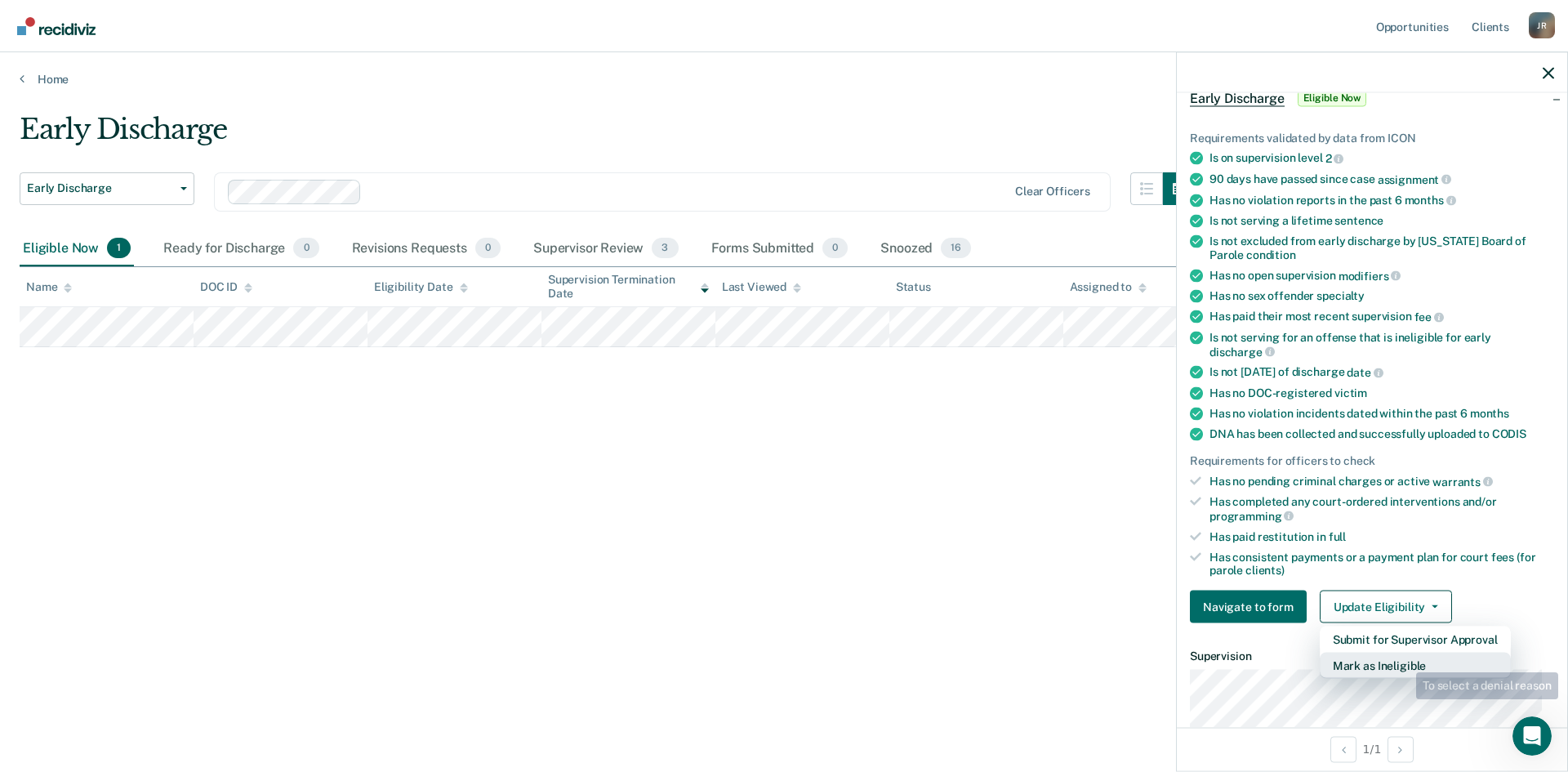
scroll to position [338, 0]
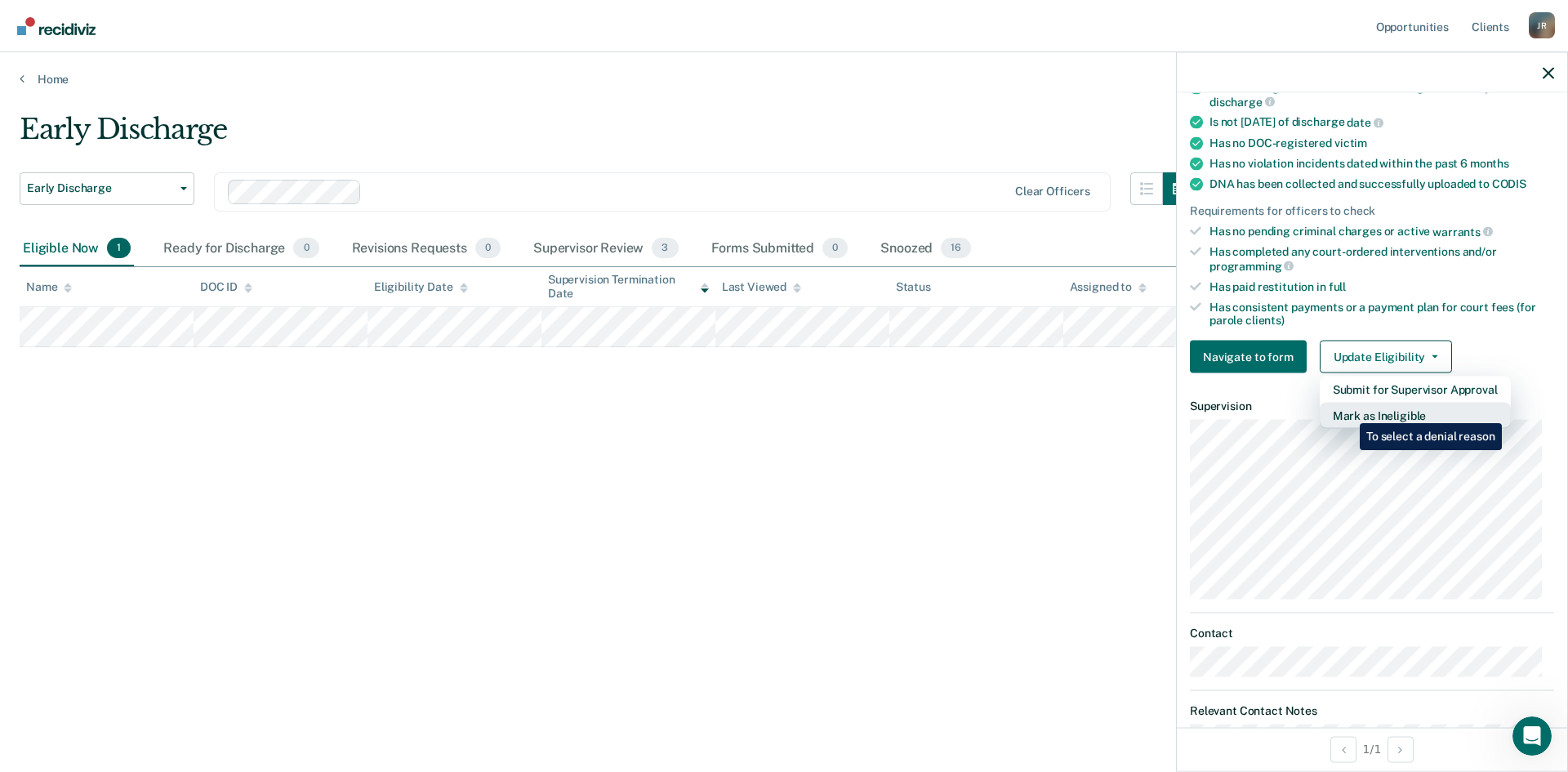
click at [1254, 410] on button "Mark as Ineligible" at bounding box center [1415, 416] width 191 height 26
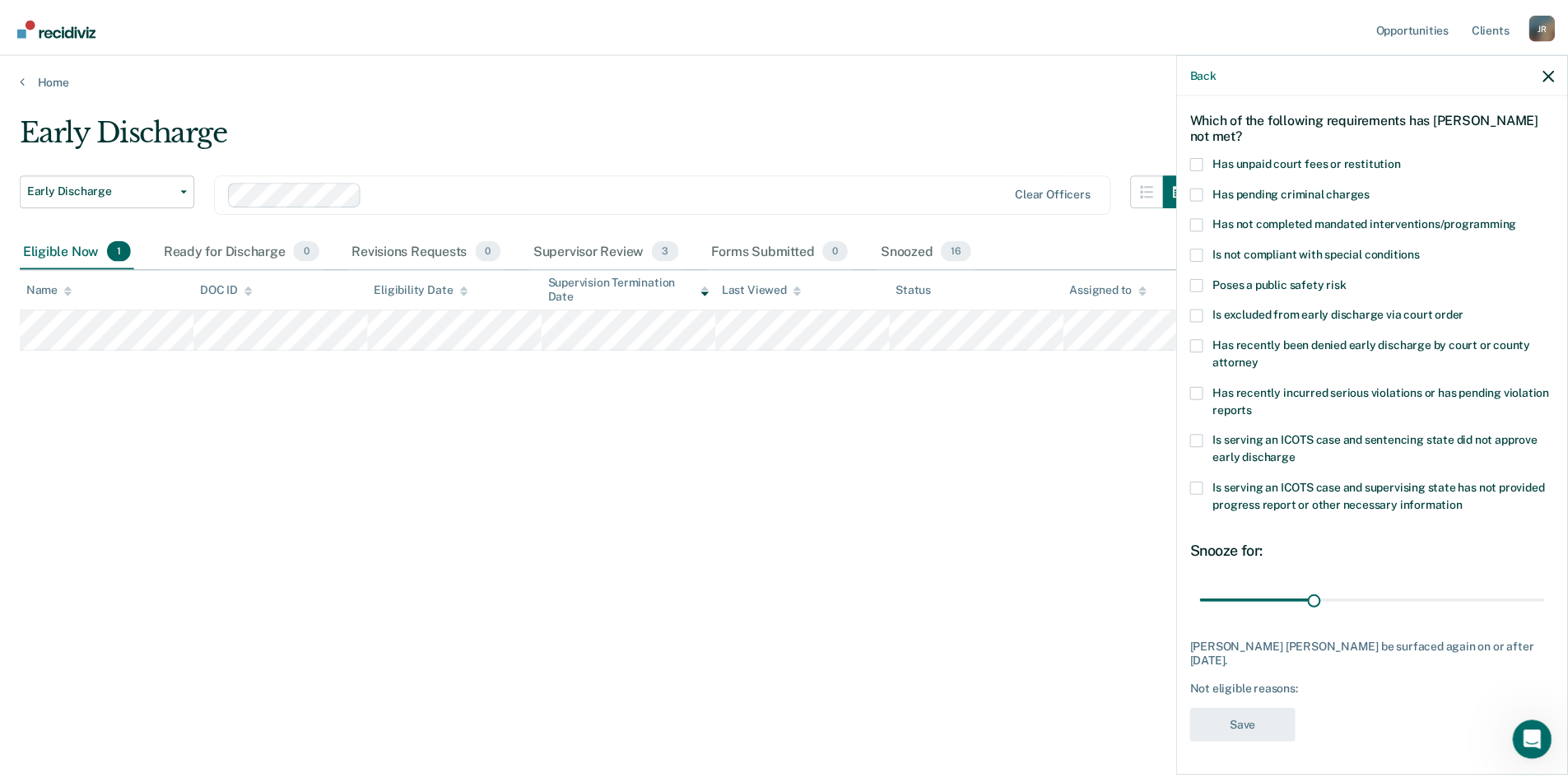
scroll to position [48, 0]
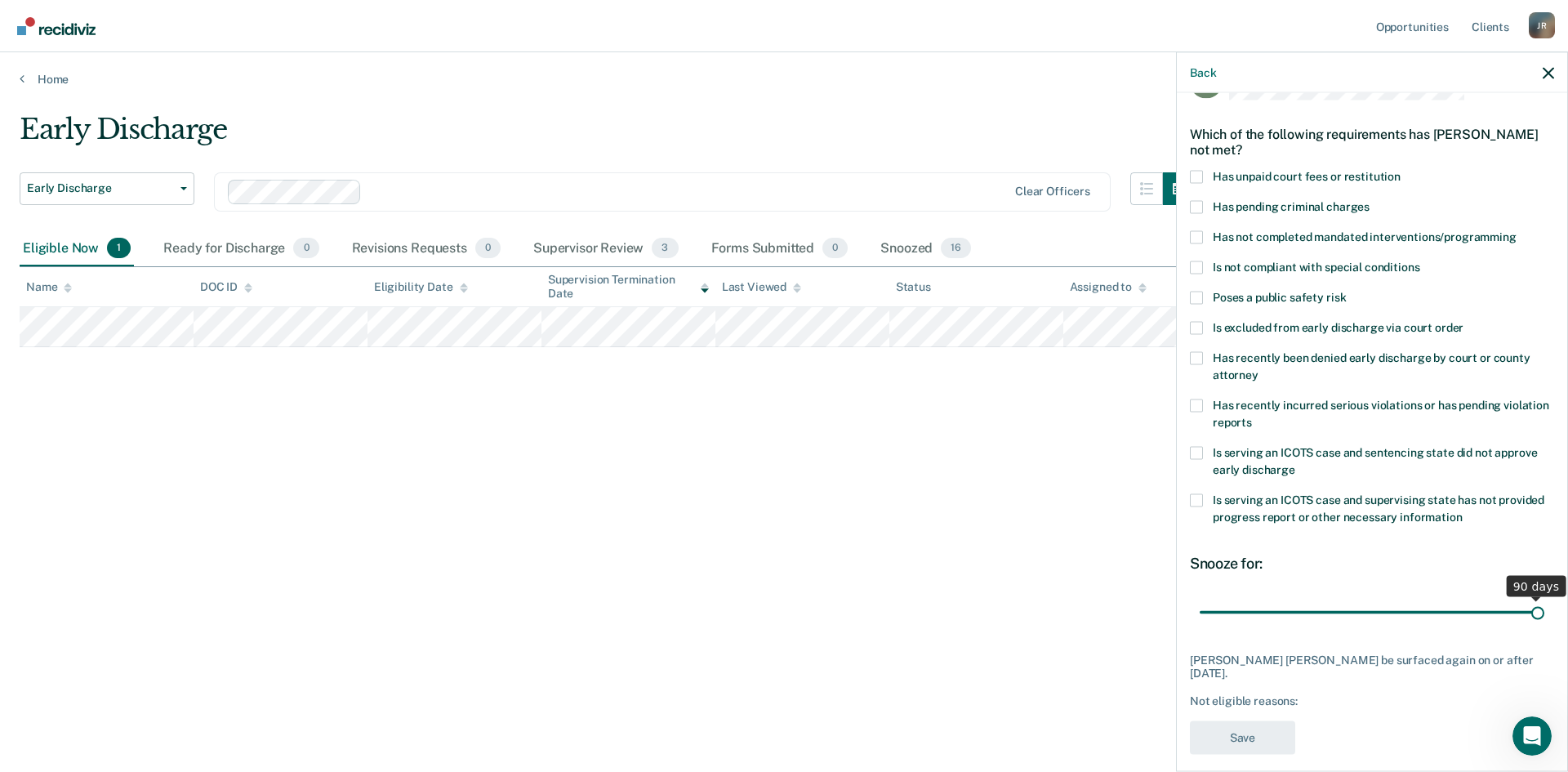
drag, startPoint x: 1311, startPoint y: 612, endPoint x: 1553, endPoint y: 580, distance: 244.1
click at [1254, 595] on input "range" at bounding box center [1372, 612] width 345 height 29
click at [1197, 174] on span at bounding box center [1196, 176] width 13 height 13
click at [1254, 170] on input "Has unpaid court fees or restitution" at bounding box center [1401, 170] width 0 height 0
drag, startPoint x: 1380, startPoint y: 616, endPoint x: 1567, endPoint y: 597, distance: 188.0
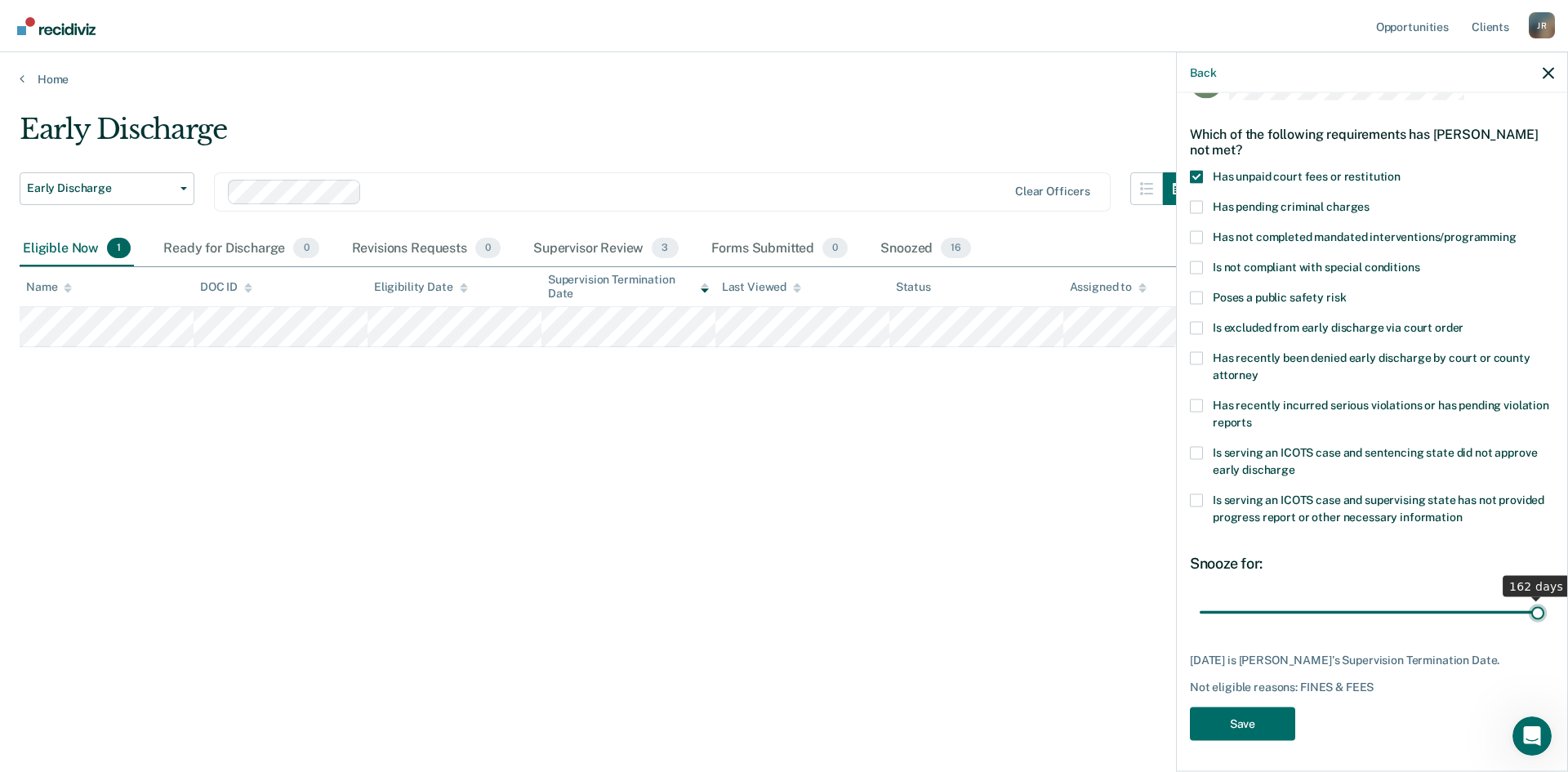
type input "162"
click at [1254, 595] on input "range" at bounding box center [1372, 612] width 345 height 29
click at [1223, 595] on button "Save" at bounding box center [1242, 724] width 106 height 34
